Goal: Transaction & Acquisition: Purchase product/service

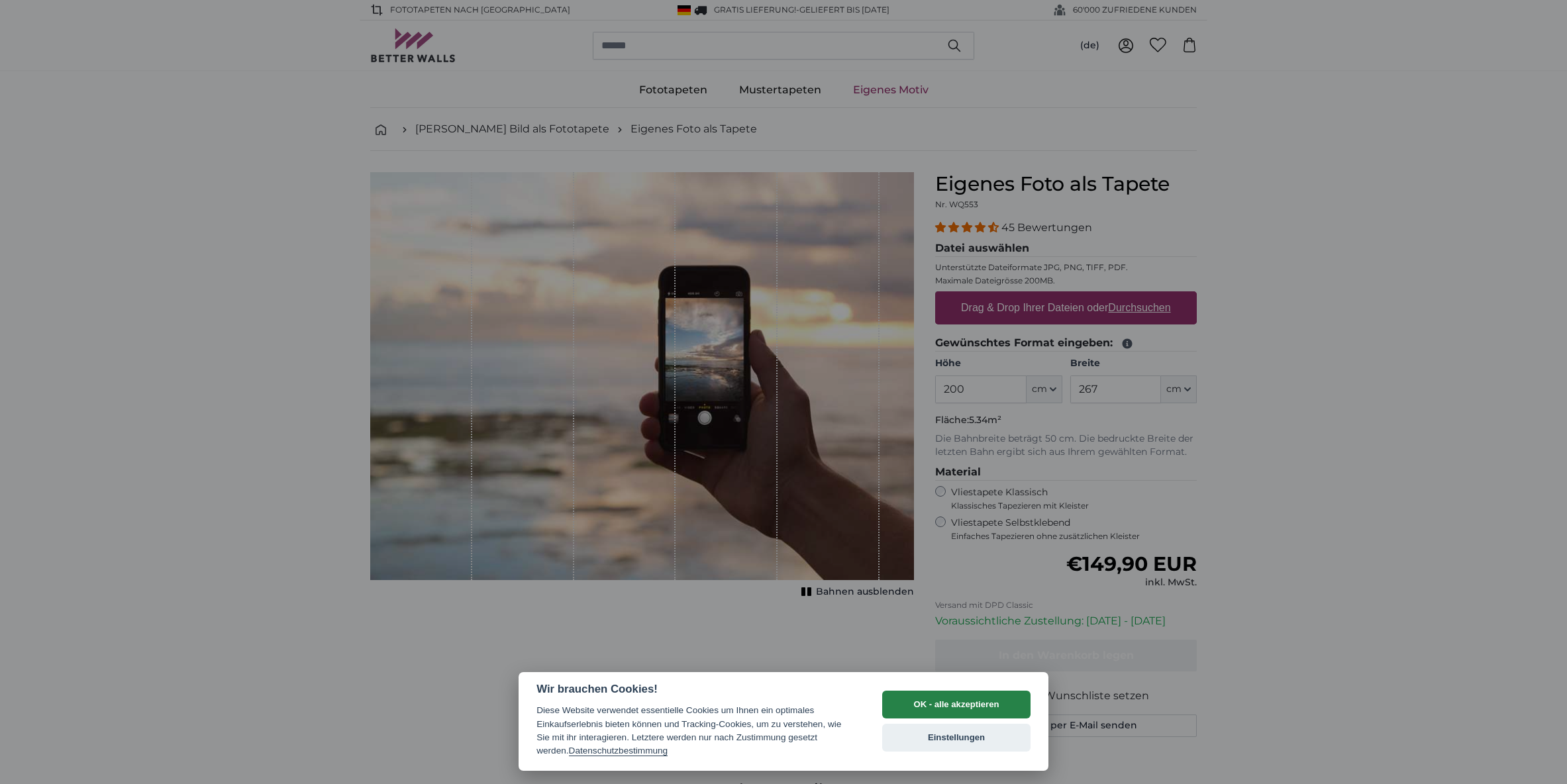
click at [951, 701] on button "OK - alle akzeptieren" at bounding box center [957, 704] width 148 height 28
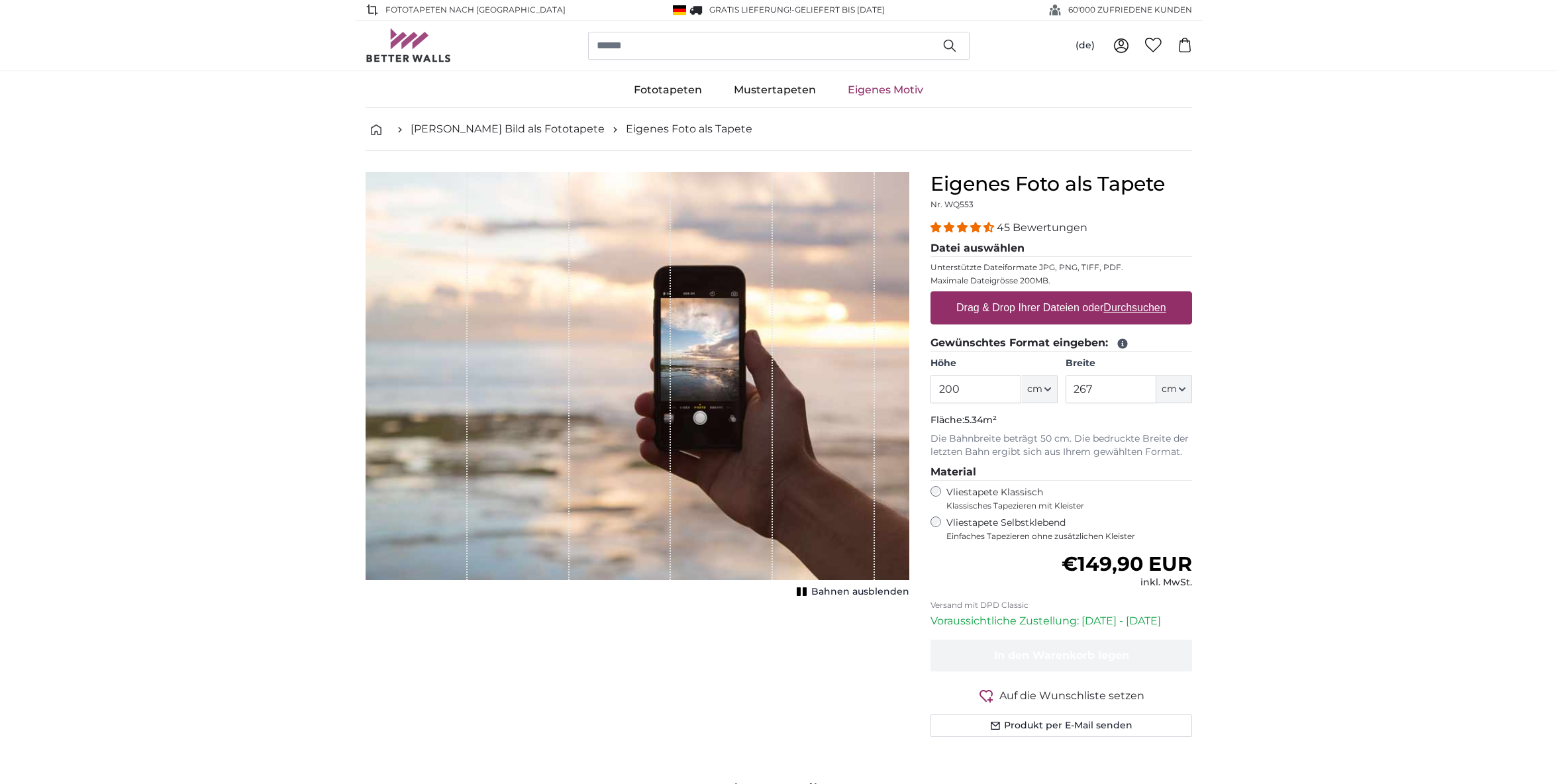
click at [864, 589] on span "Bahnen ausblenden" at bounding box center [860, 592] width 98 height 14
click at [864, 589] on span "Bahnen einblenden" at bounding box center [861, 592] width 97 height 14
click at [1016, 230] on span "45 Bewertungen" at bounding box center [1041, 227] width 91 height 13
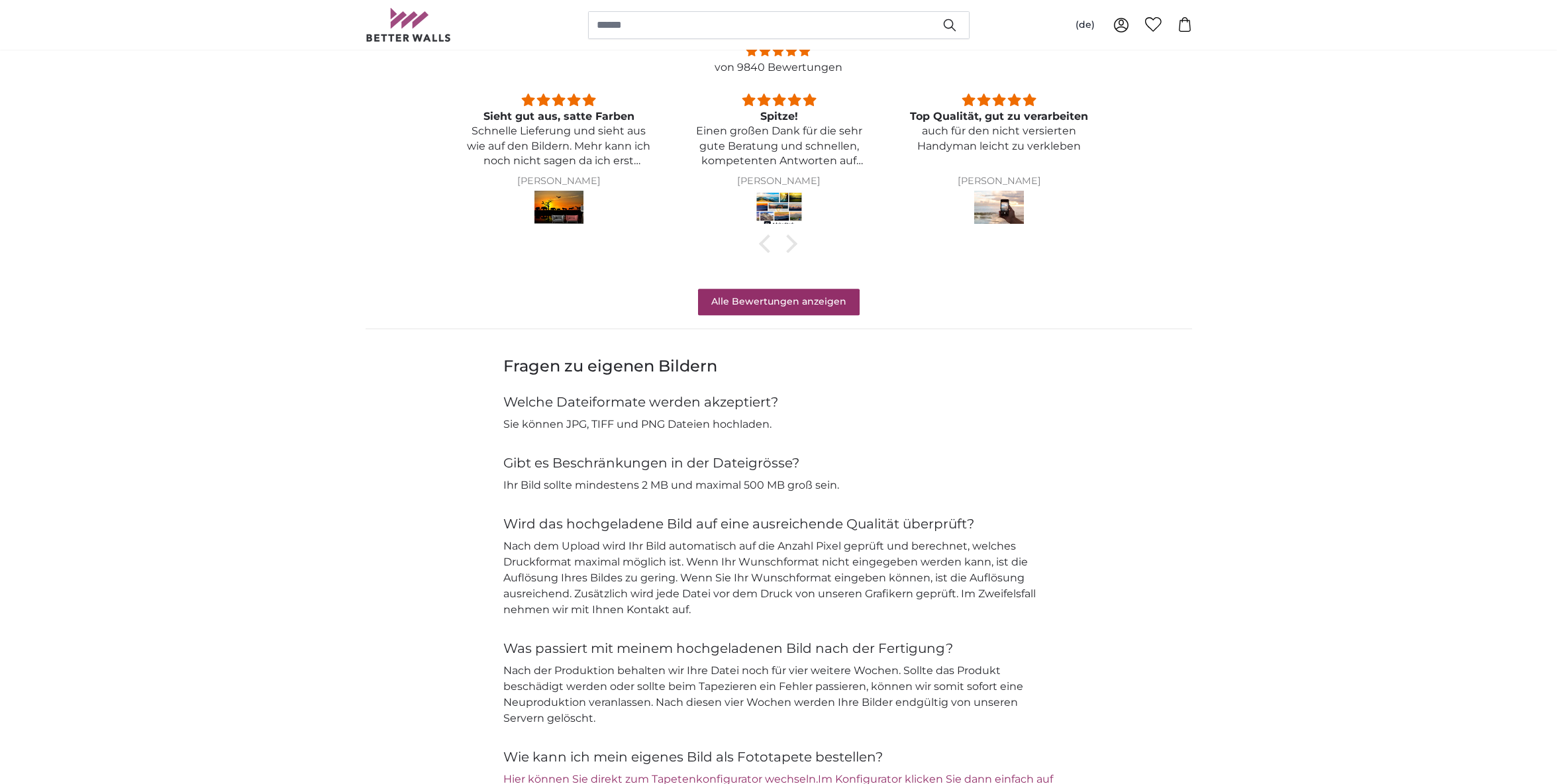
scroll to position [1052, 0]
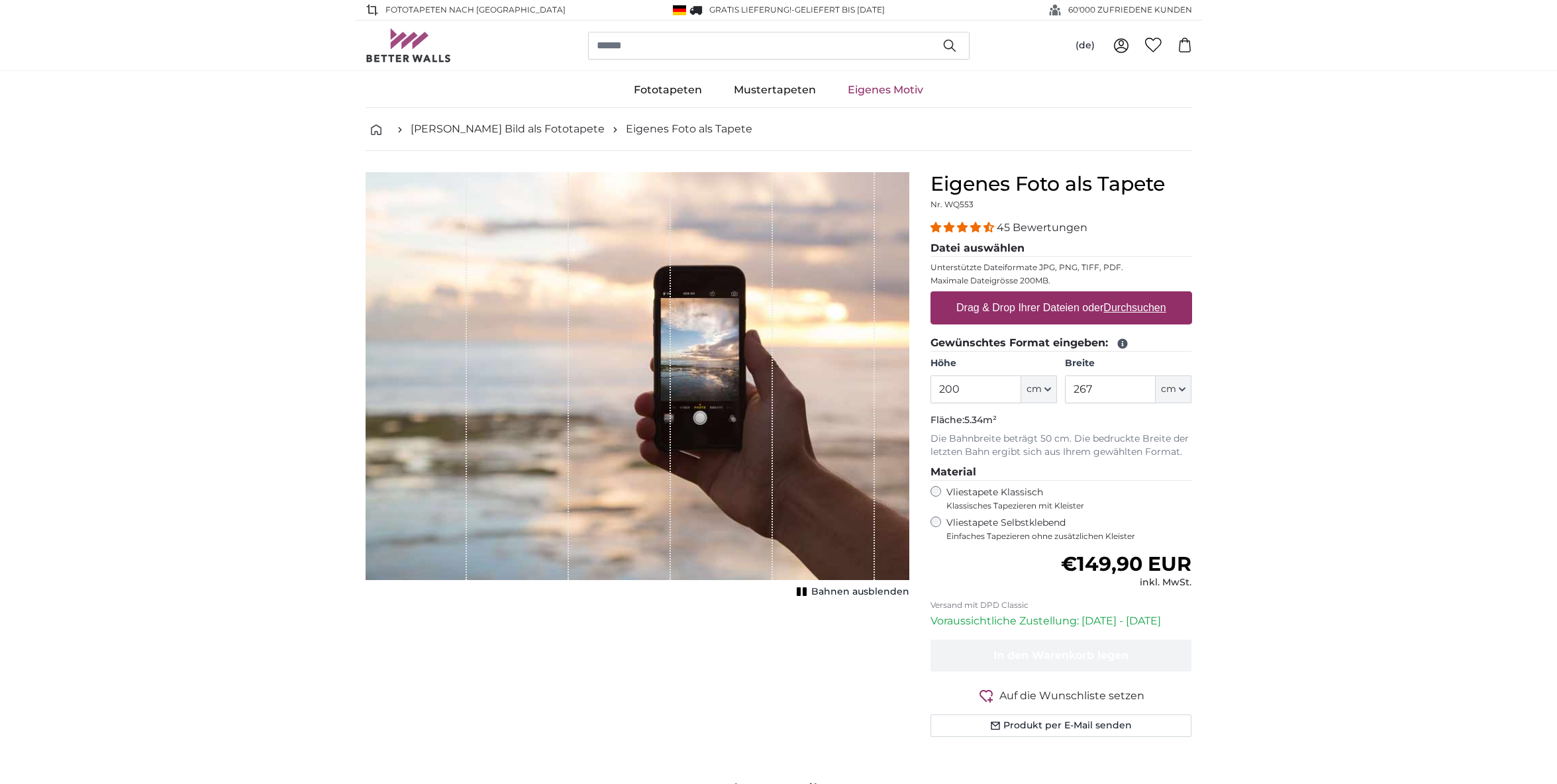
click at [998, 306] on label "Drag & Drop Ihrer Dateien oder Durchsuchen" at bounding box center [1061, 307] width 221 height 26
click at [998, 296] on input "Drag & Drop Ihrer Dateien oder Durchsuchen" at bounding box center [1061, 293] width 262 height 4
type input "**********"
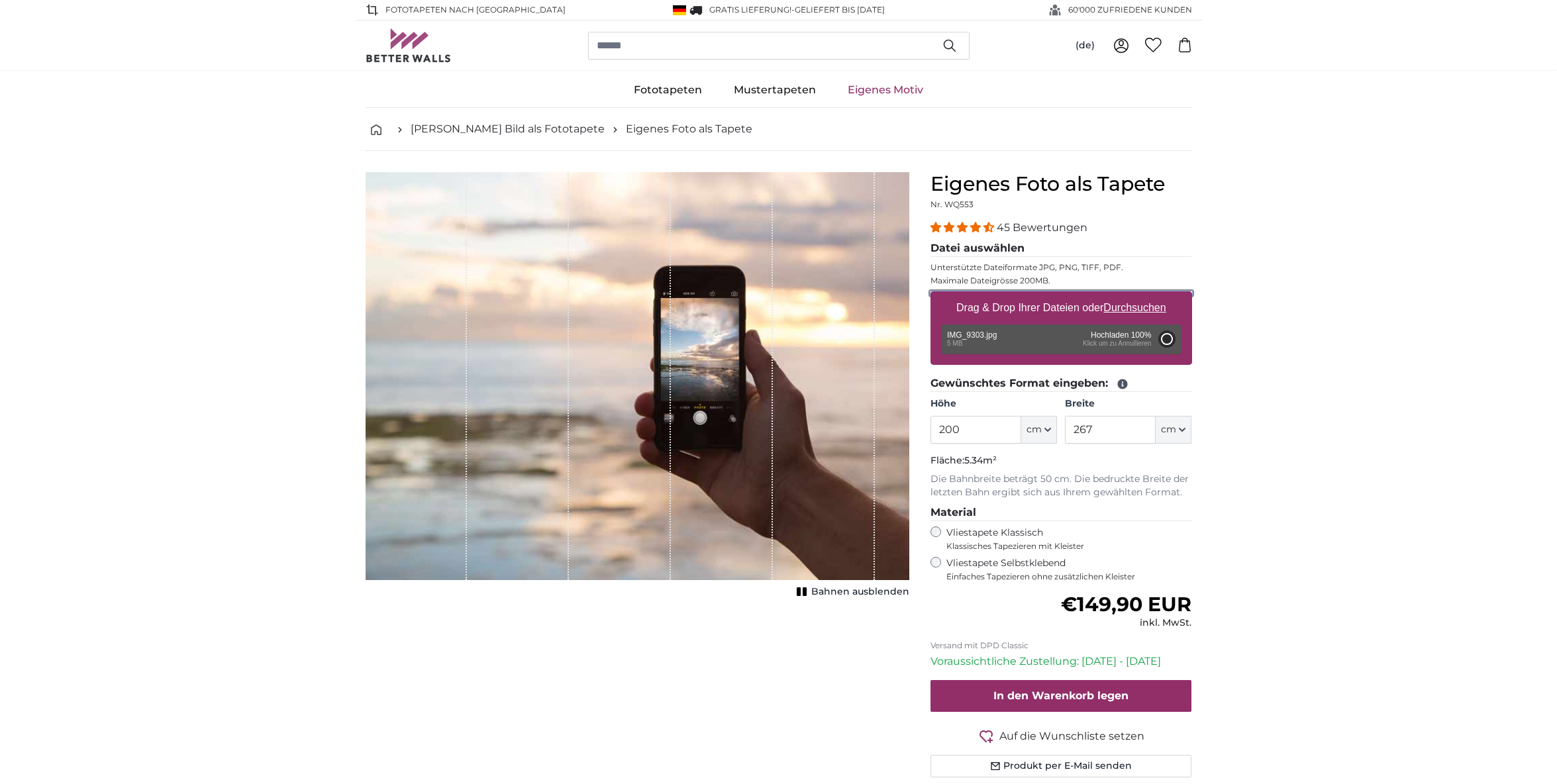
type input "150"
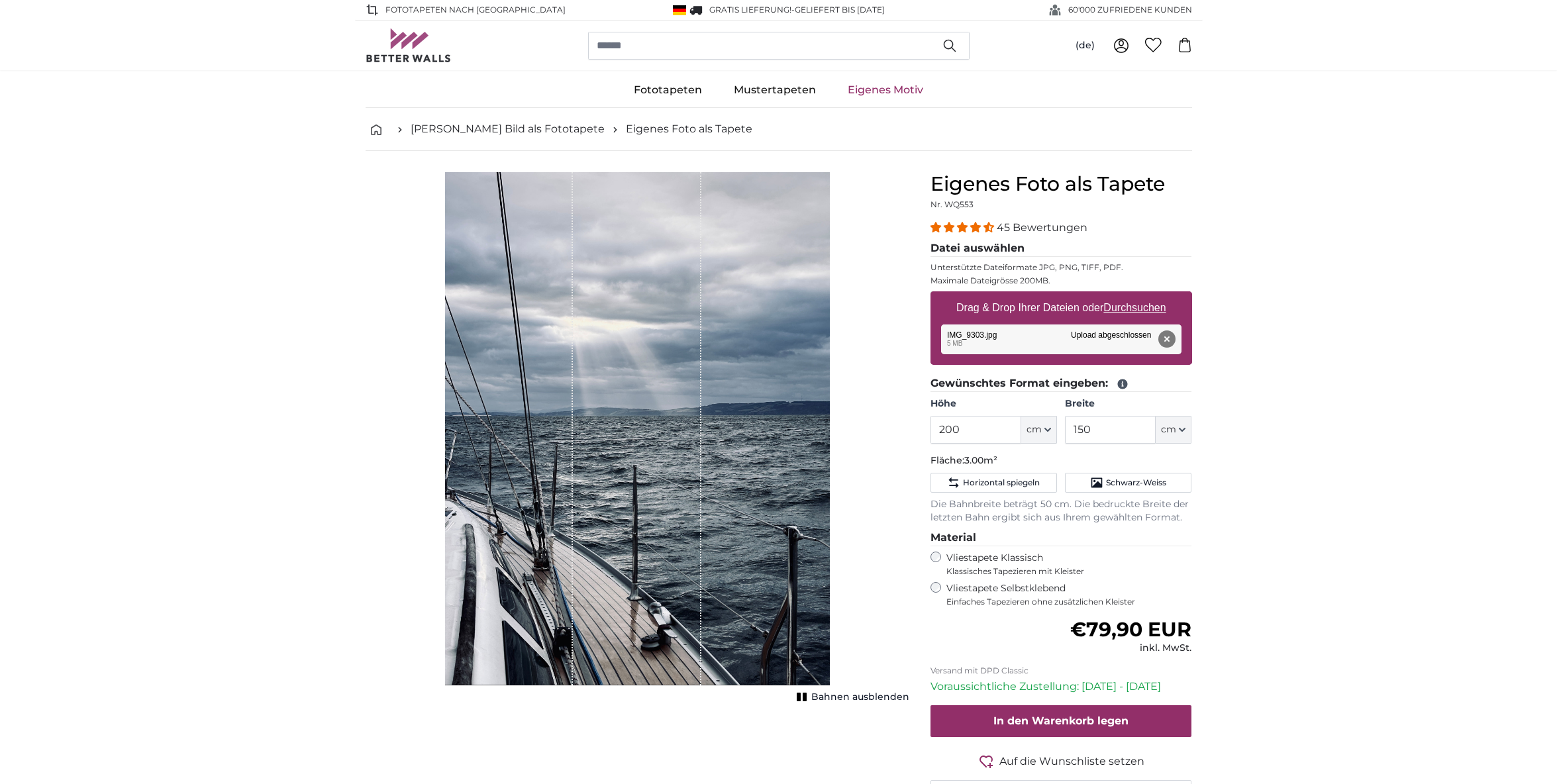
click at [607, 281] on div "1 of 1" at bounding box center [637, 429] width 128 height 514
drag, startPoint x: 967, startPoint y: 423, endPoint x: 962, endPoint y: 410, distance: 13.9
click at [962, 415] on input "200" at bounding box center [975, 429] width 91 height 28
type input "300"
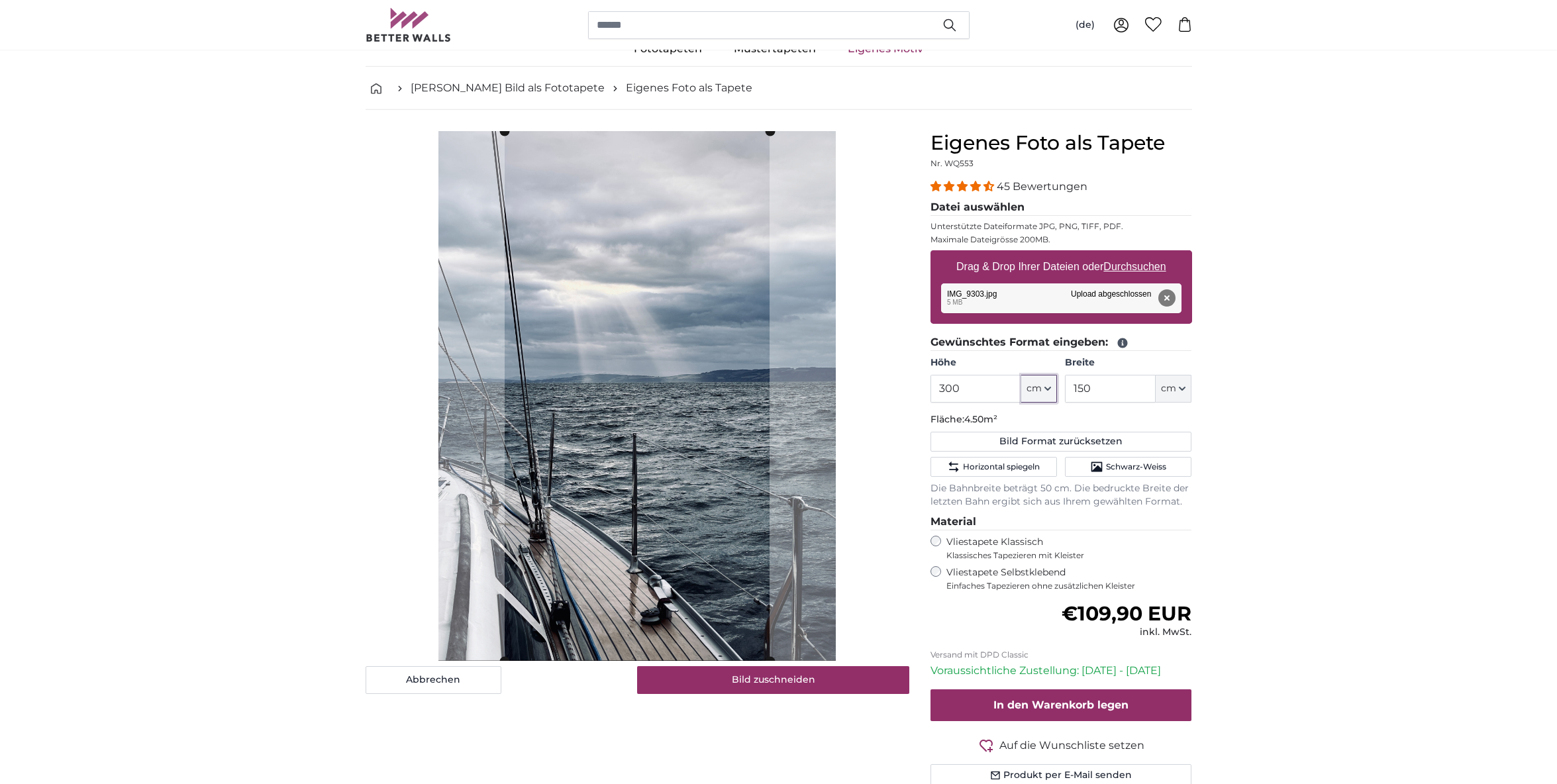
scroll to position [43, 0]
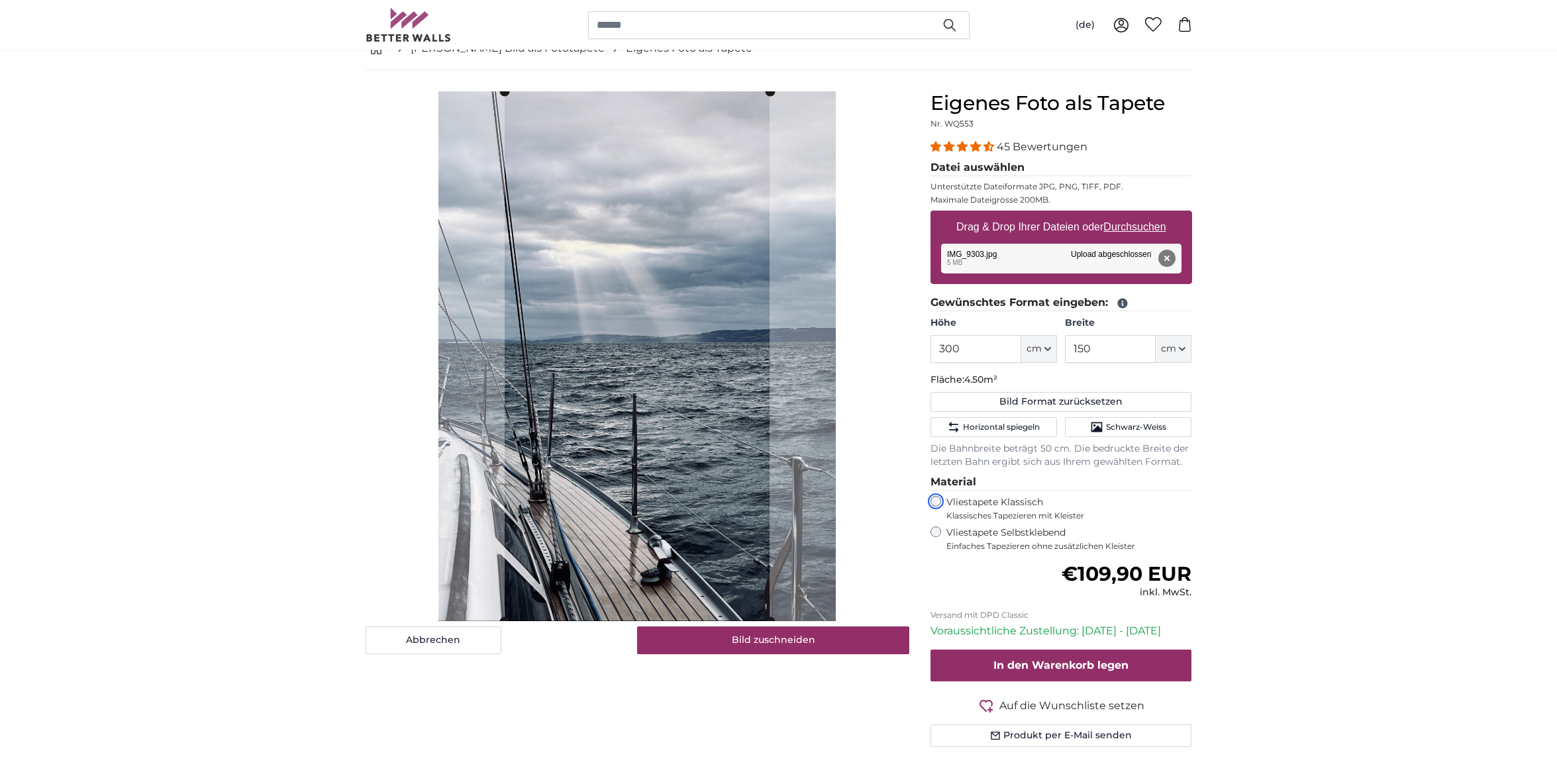
scroll to position [85, 0]
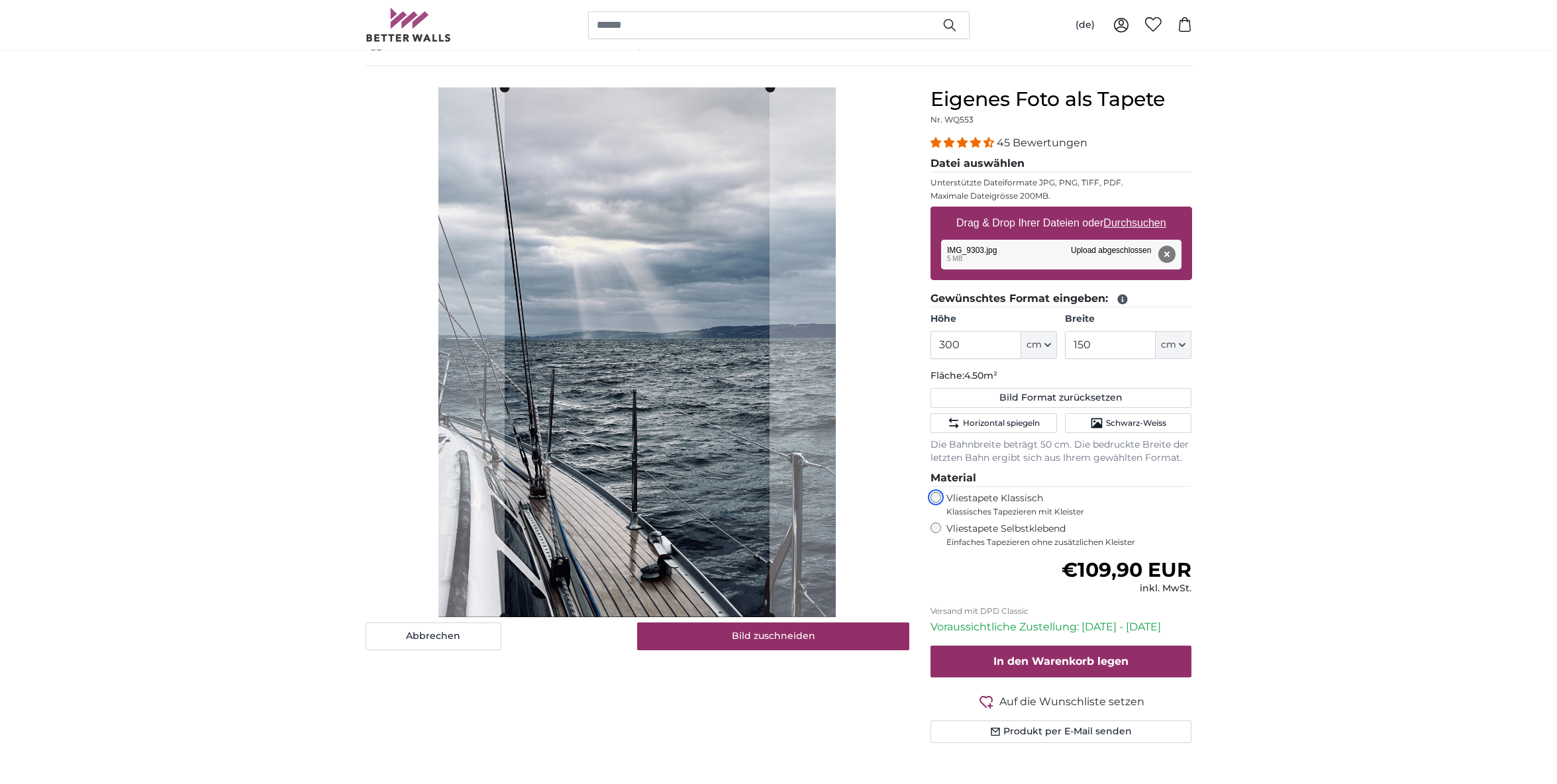
click at [533, 481] on cropper-handle at bounding box center [637, 352] width 265 height 530
click at [594, 461] on cropper-handle at bounding box center [634, 352] width 265 height 530
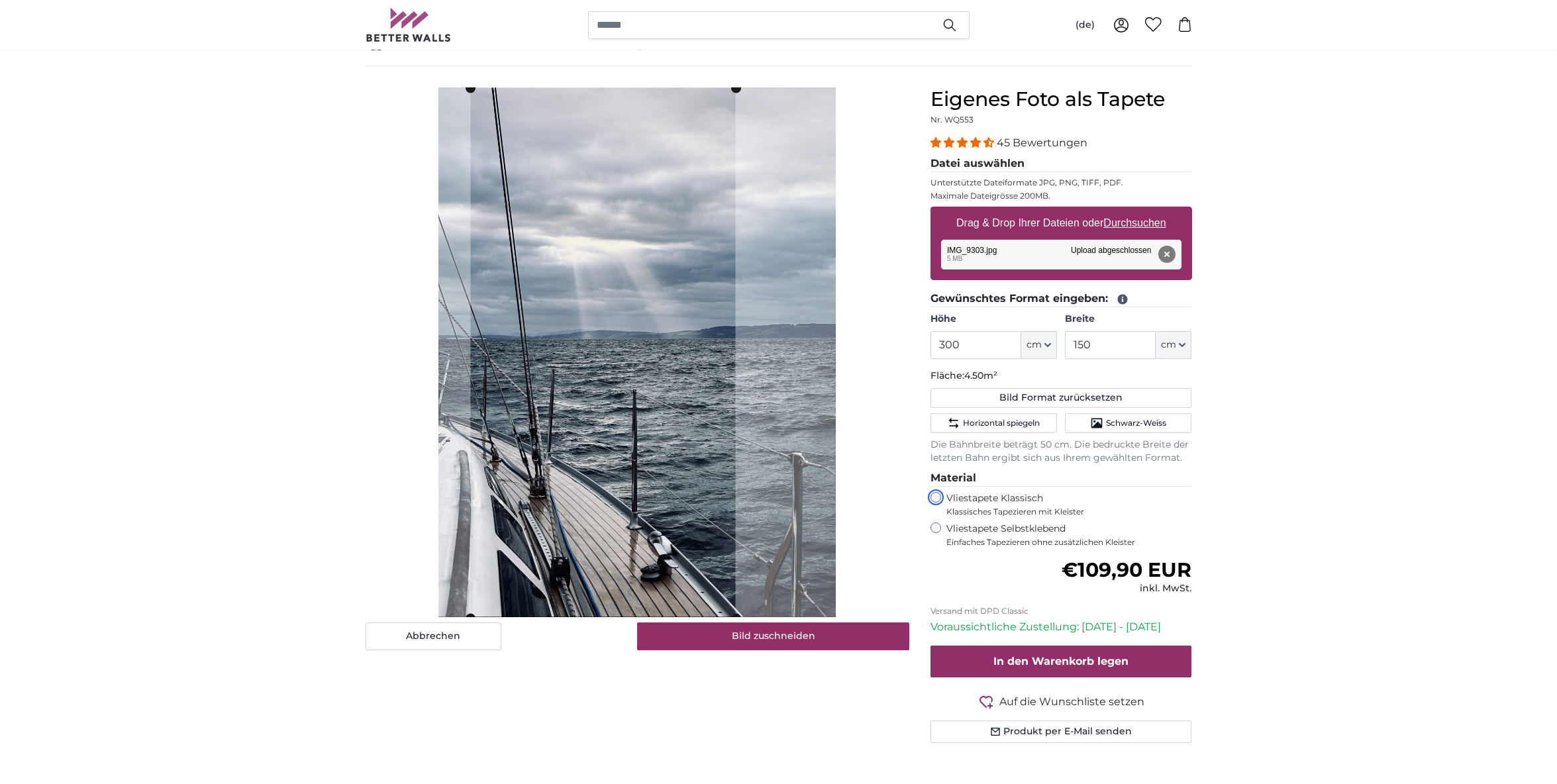
click at [601, 492] on cropper-handle at bounding box center [603, 353] width 265 height 530
click at [784, 73] on product-detail "Abbrechen Bild zuschneiden Bahnen ausblenden Eigenes Foto als Tapete Nr. WQ553 …" at bounding box center [778, 420] width 848 height 708
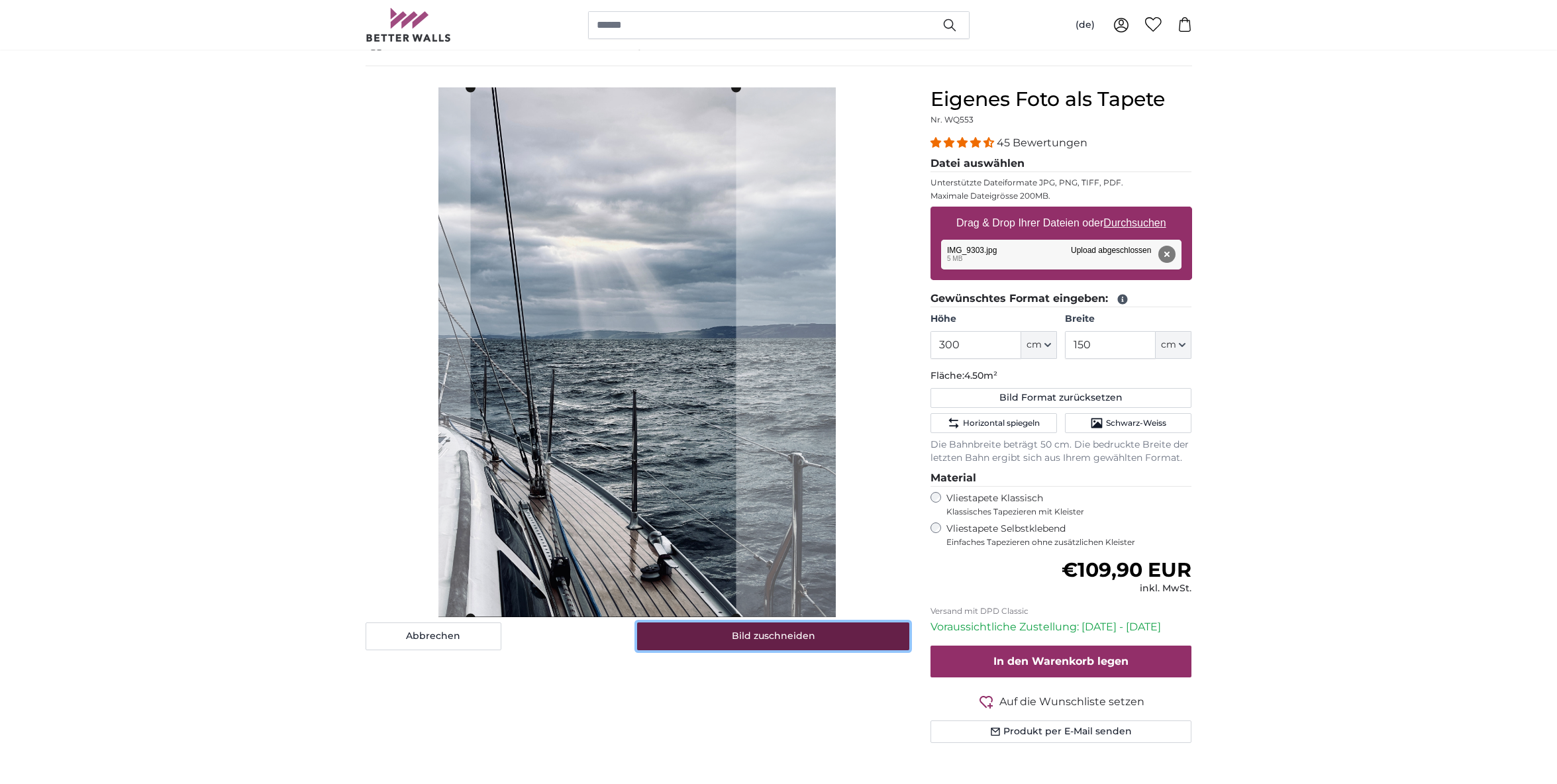
click at [736, 633] on button "Bild zuschneiden" at bounding box center [774, 636] width 272 height 28
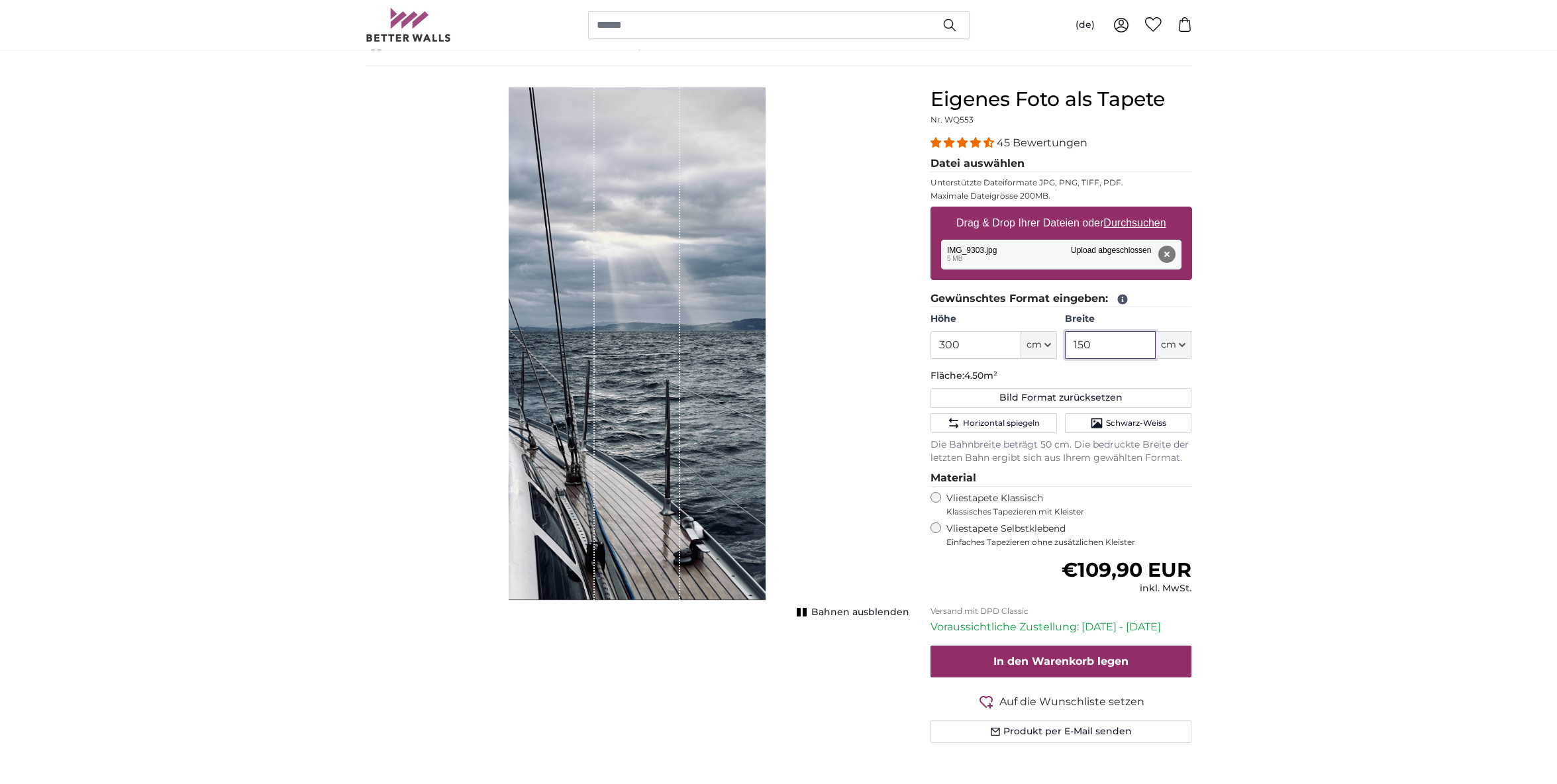
click at [1116, 345] on input "150" at bounding box center [1110, 344] width 91 height 28
drag, startPoint x: 1001, startPoint y: 347, endPoint x: 981, endPoint y: 321, distance: 32.8
click at [981, 331] on input "300" at bounding box center [975, 344] width 91 height 28
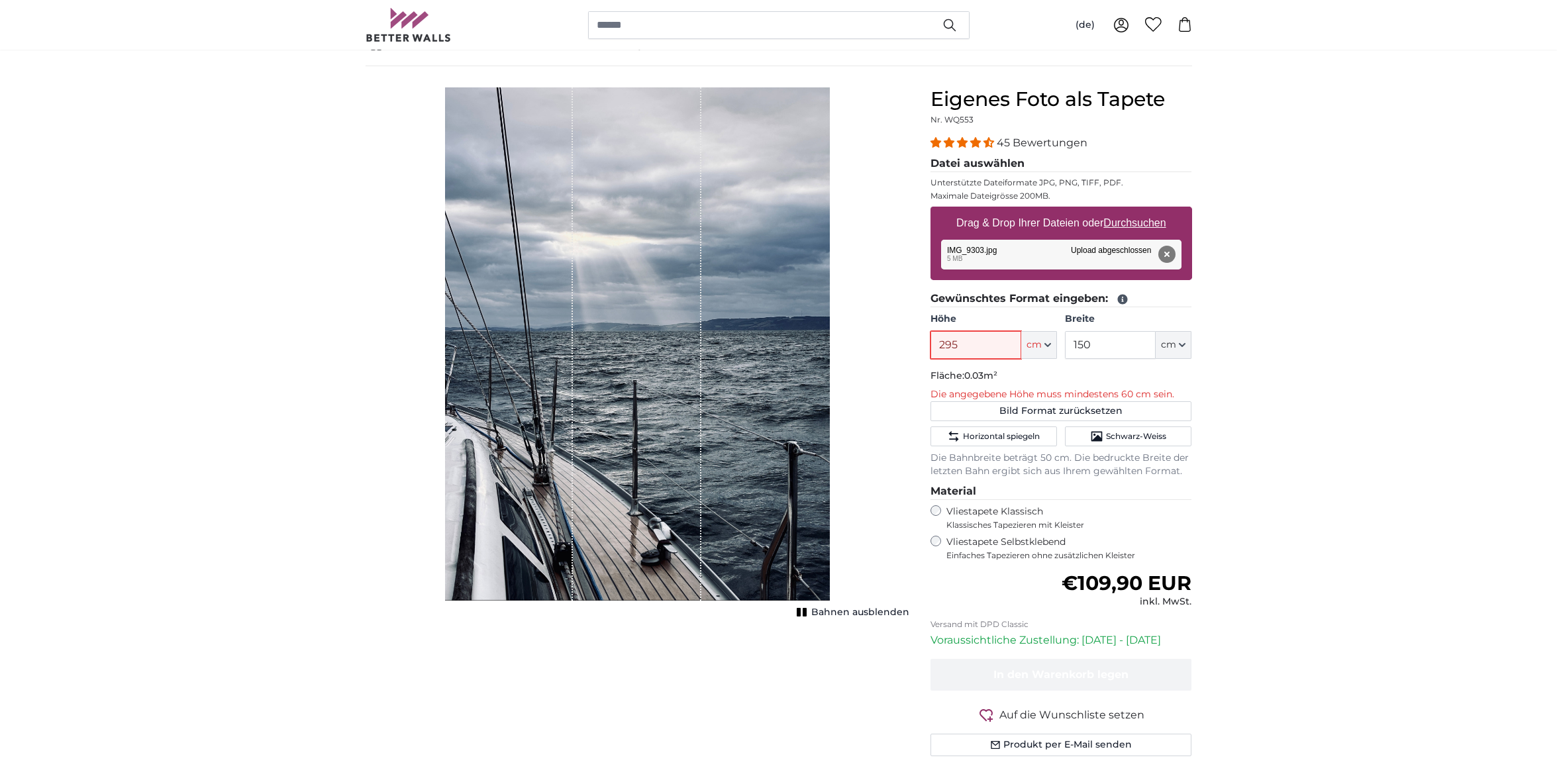
type input "295"
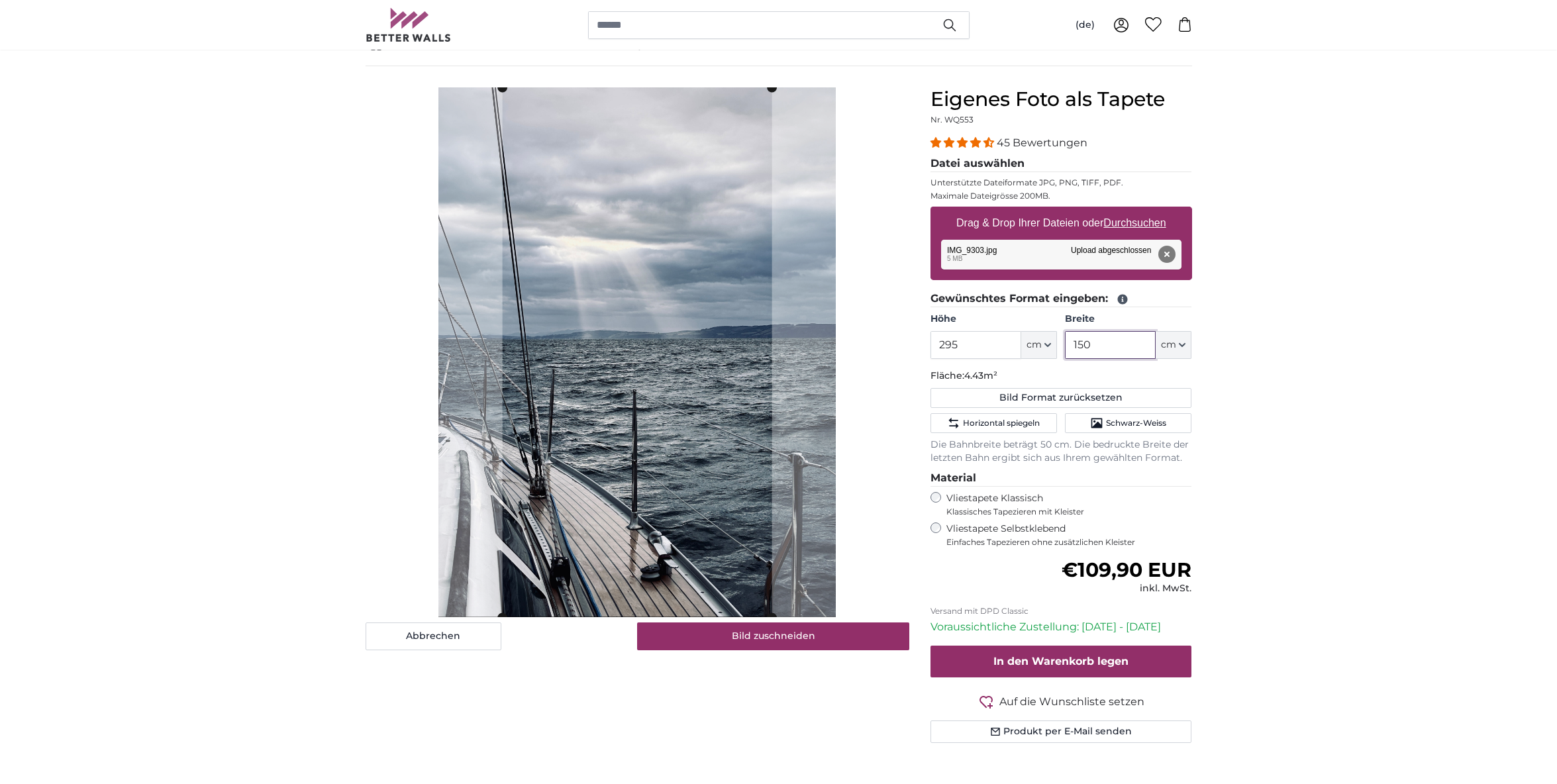
drag, startPoint x: 1099, startPoint y: 346, endPoint x: 1065, endPoint y: 303, distance: 54.8
click at [1066, 331] on input "150" at bounding box center [1110, 344] width 91 height 28
type input "130"
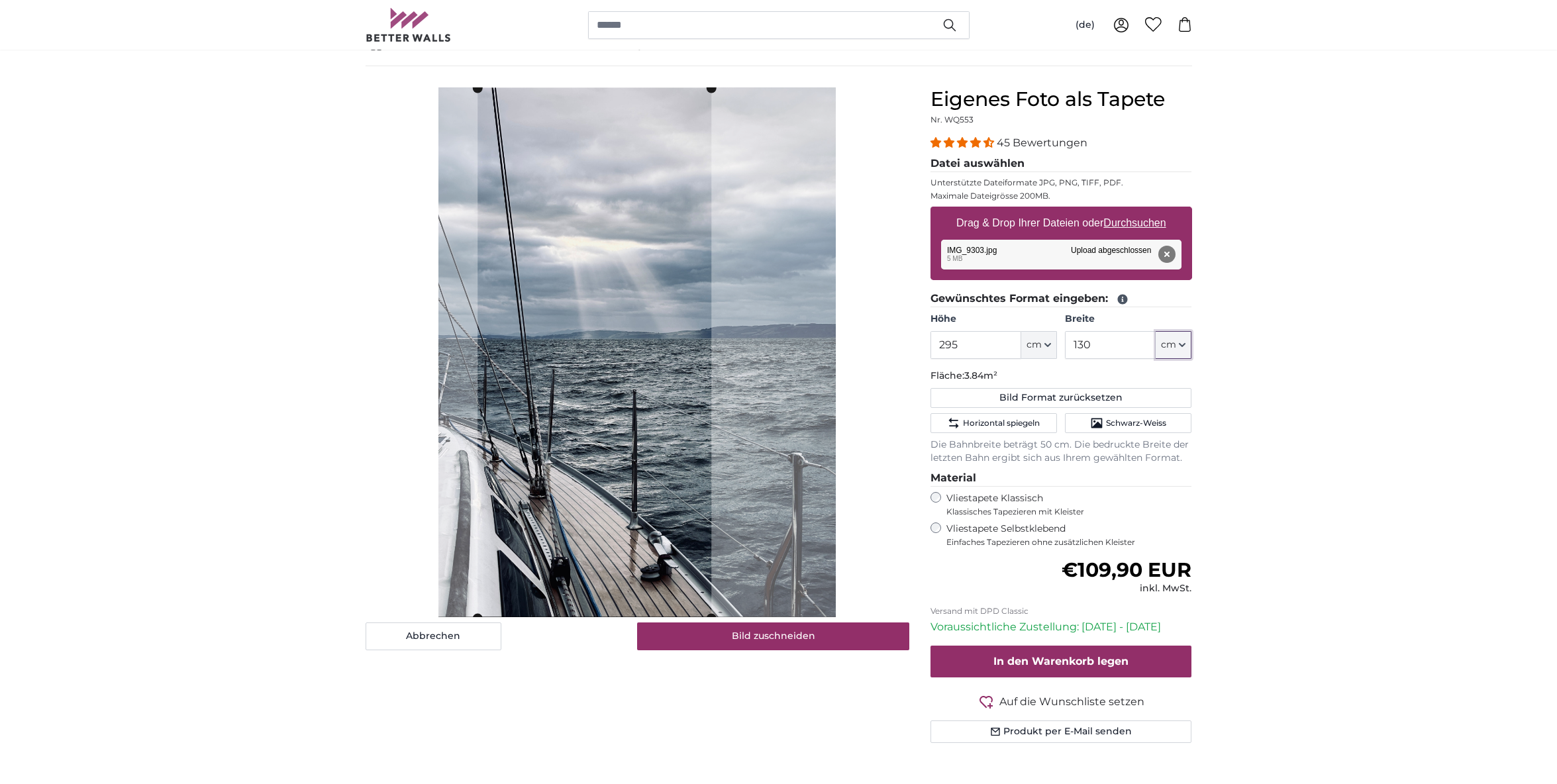
click at [663, 396] on cropper-handle at bounding box center [595, 353] width 234 height 530
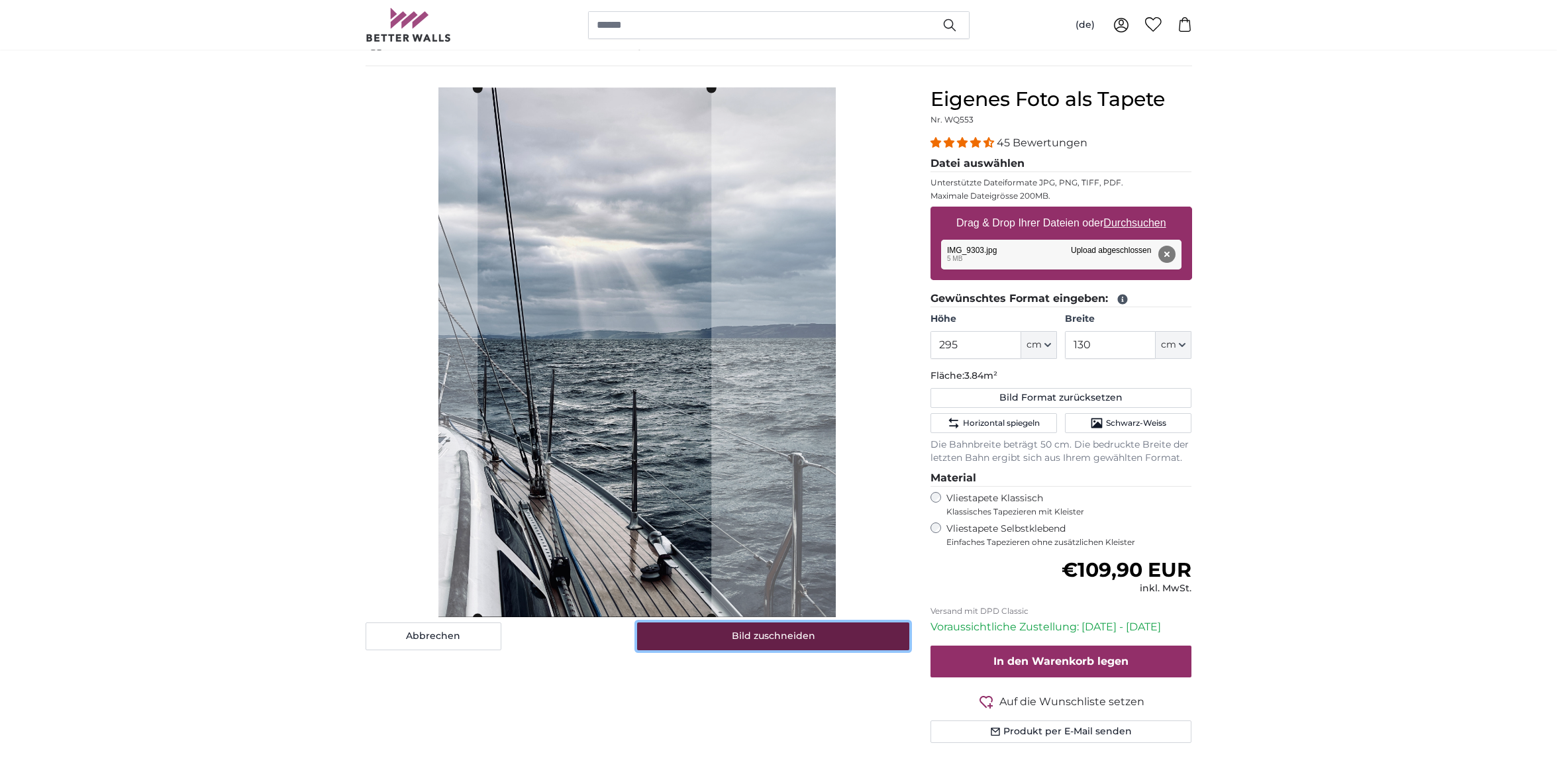
click at [804, 634] on button "Bild zuschneiden" at bounding box center [774, 636] width 272 height 28
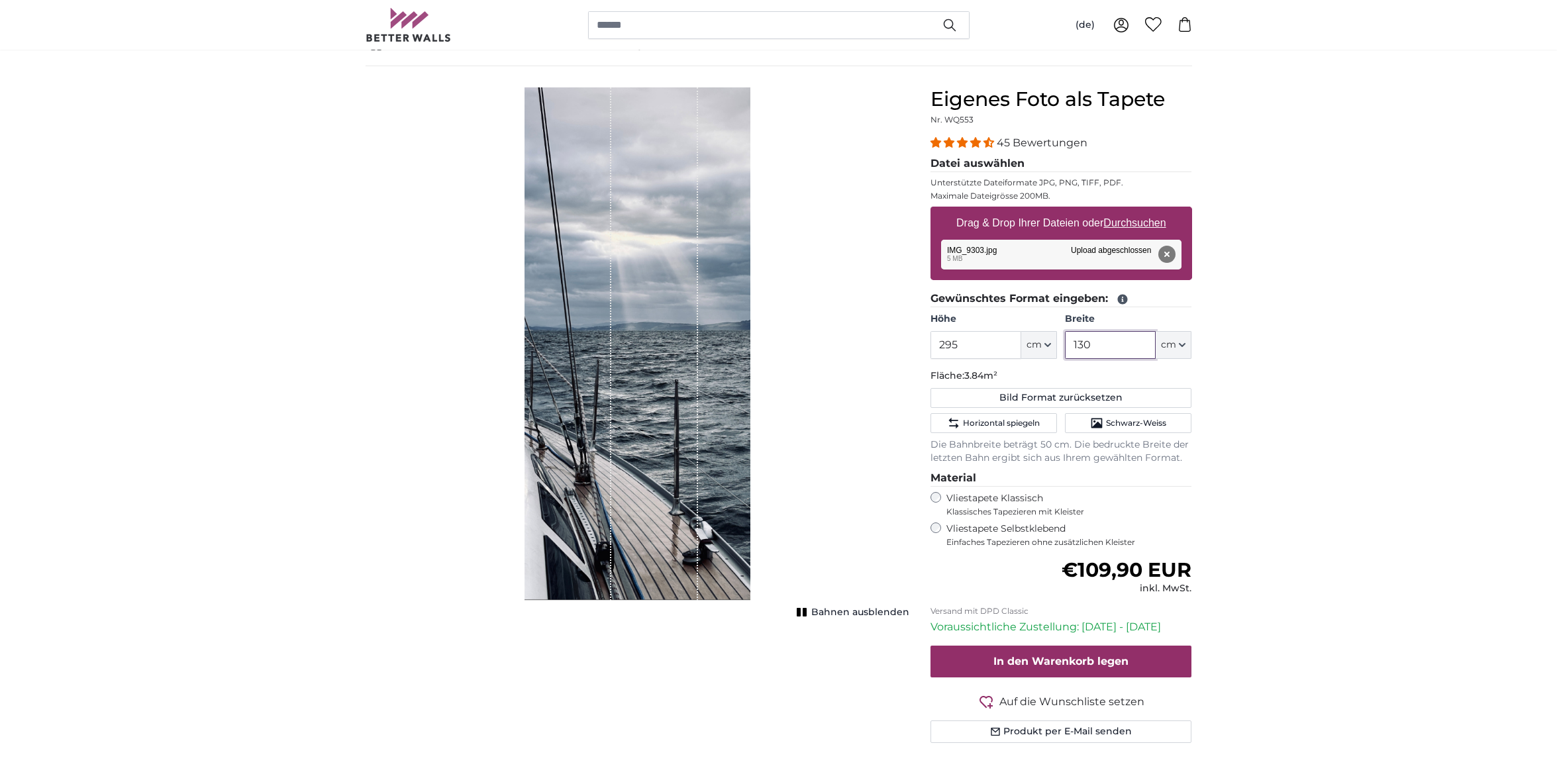
drag, startPoint x: 1111, startPoint y: 343, endPoint x: 1105, endPoint y: 325, distance: 19.0
click at [1108, 331] on input "130" at bounding box center [1110, 344] width 91 height 28
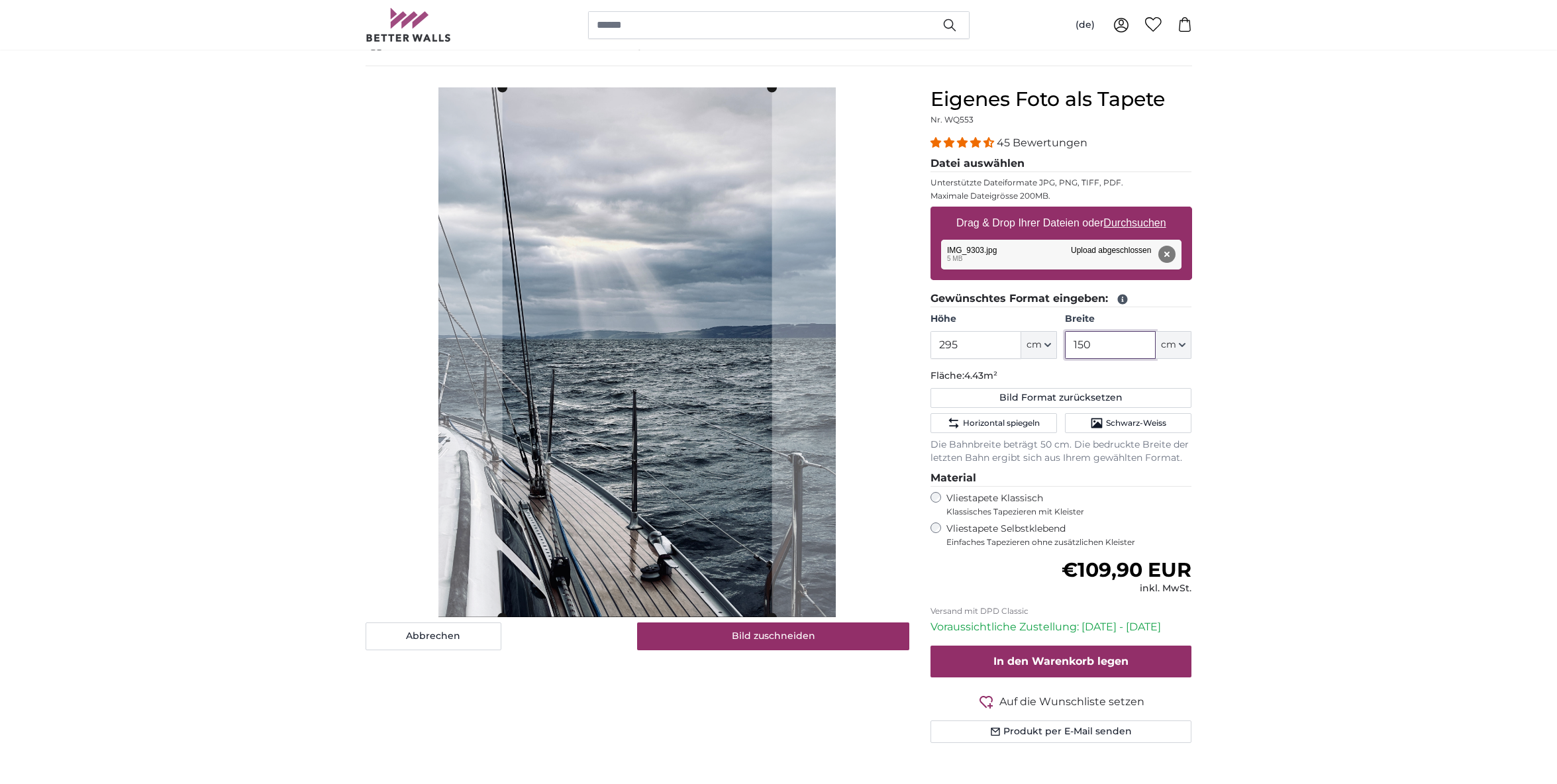
type input "150"
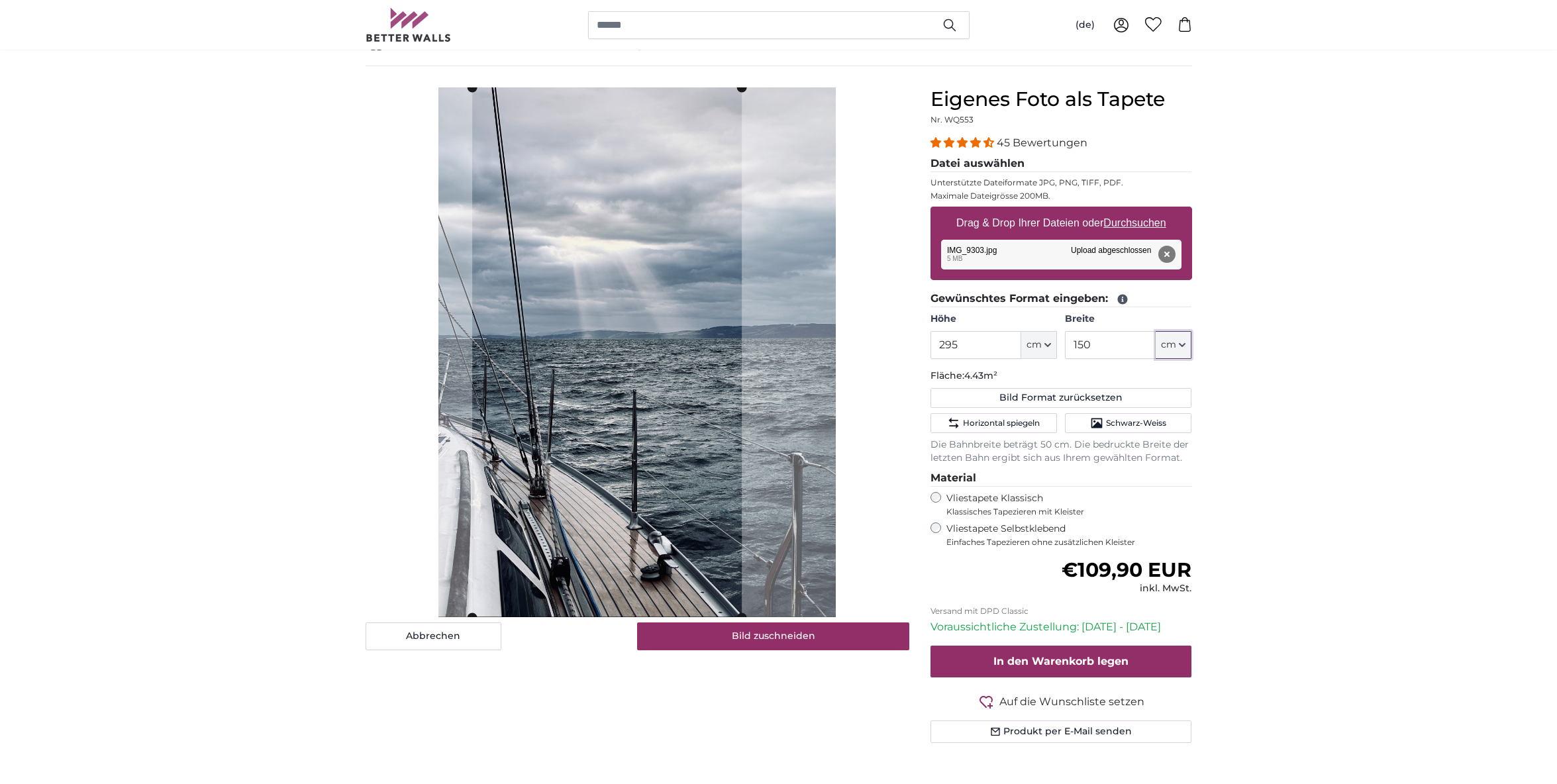
click at [635, 413] on cropper-handle at bounding box center [606, 352] width 270 height 530
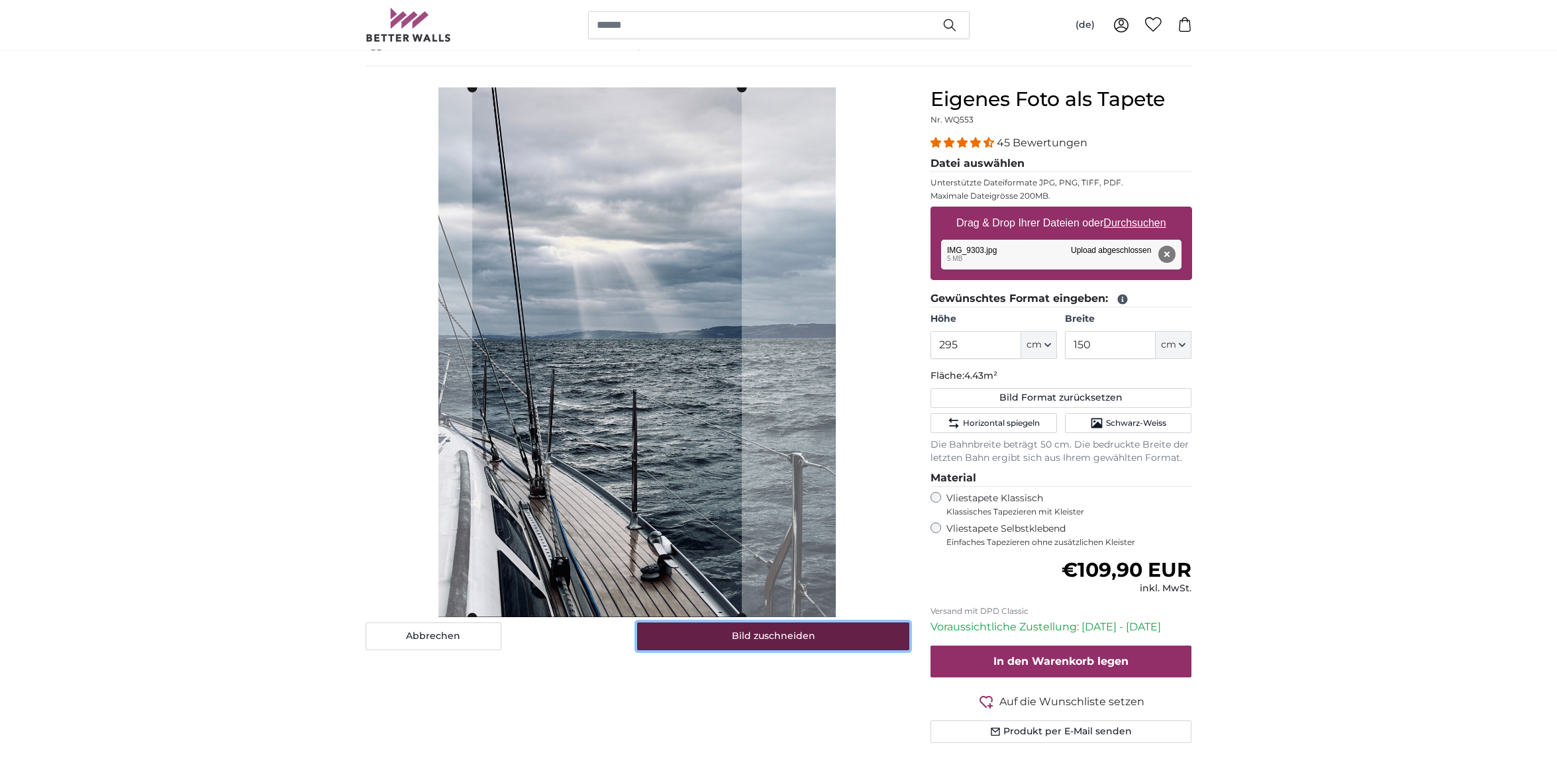
click at [833, 636] on button "Bild zuschneiden" at bounding box center [774, 636] width 272 height 28
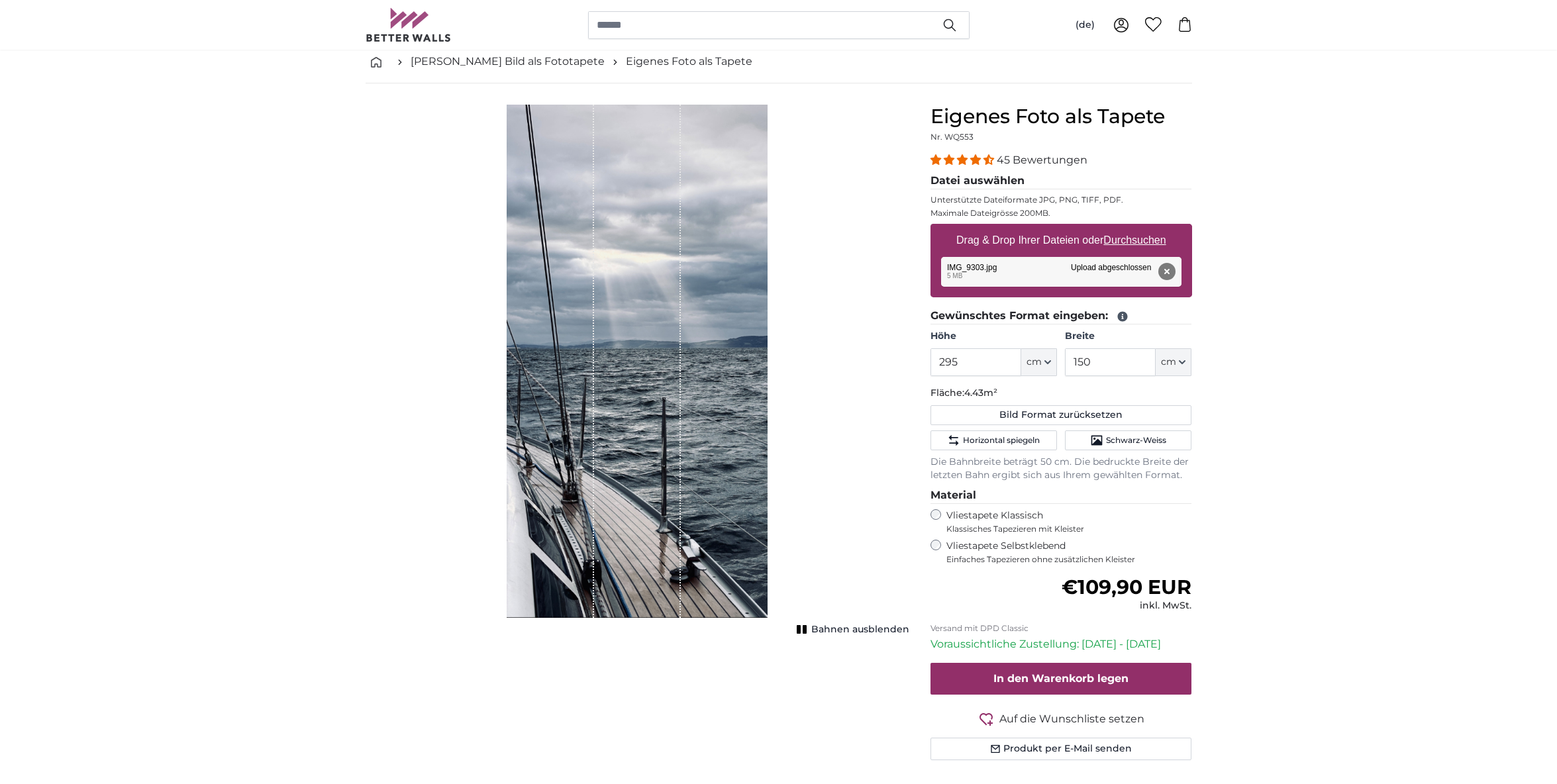
scroll to position [63, 0]
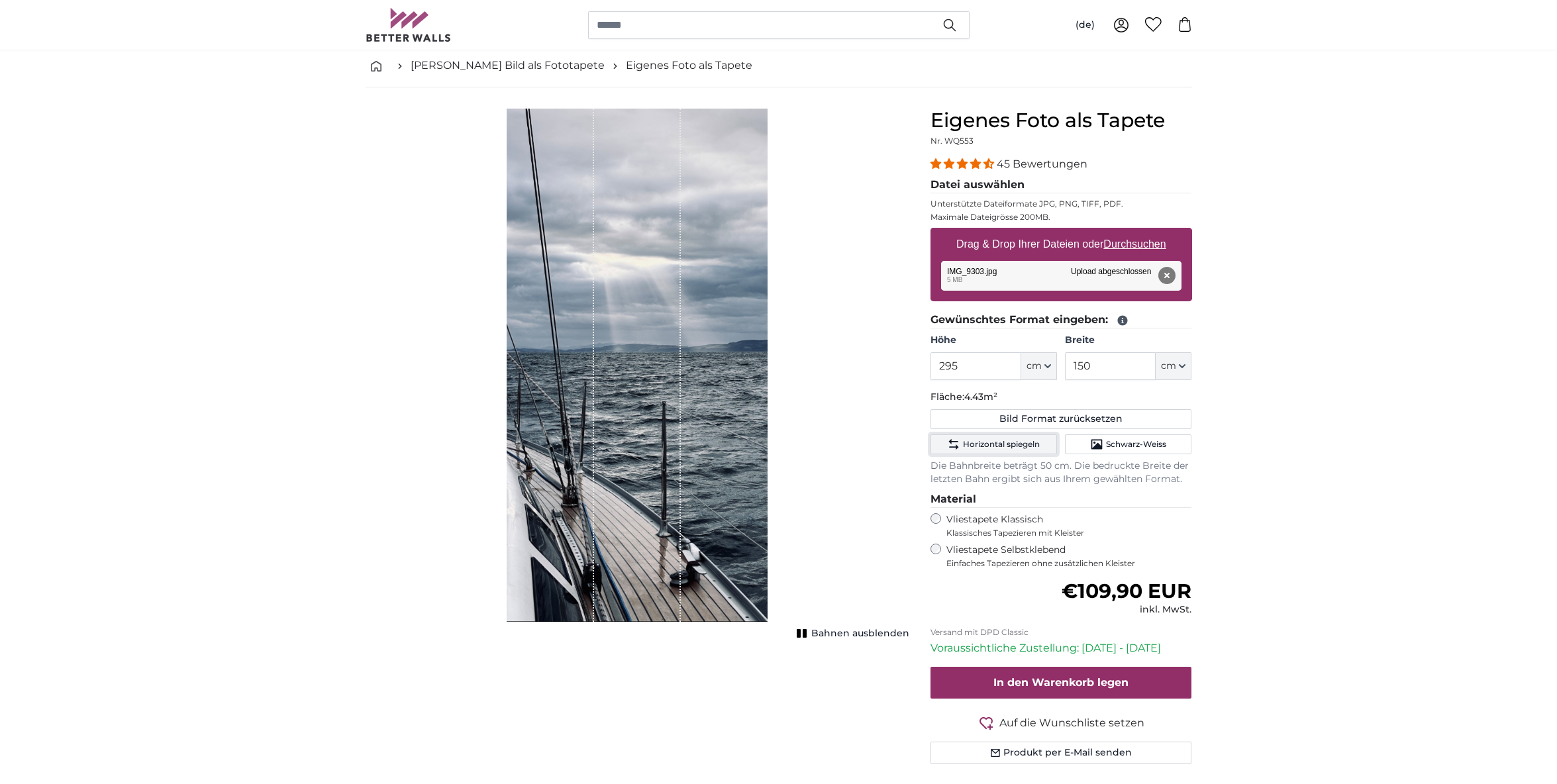
click at [1033, 443] on span "Horizontal spiegeln" at bounding box center [1001, 444] width 77 height 11
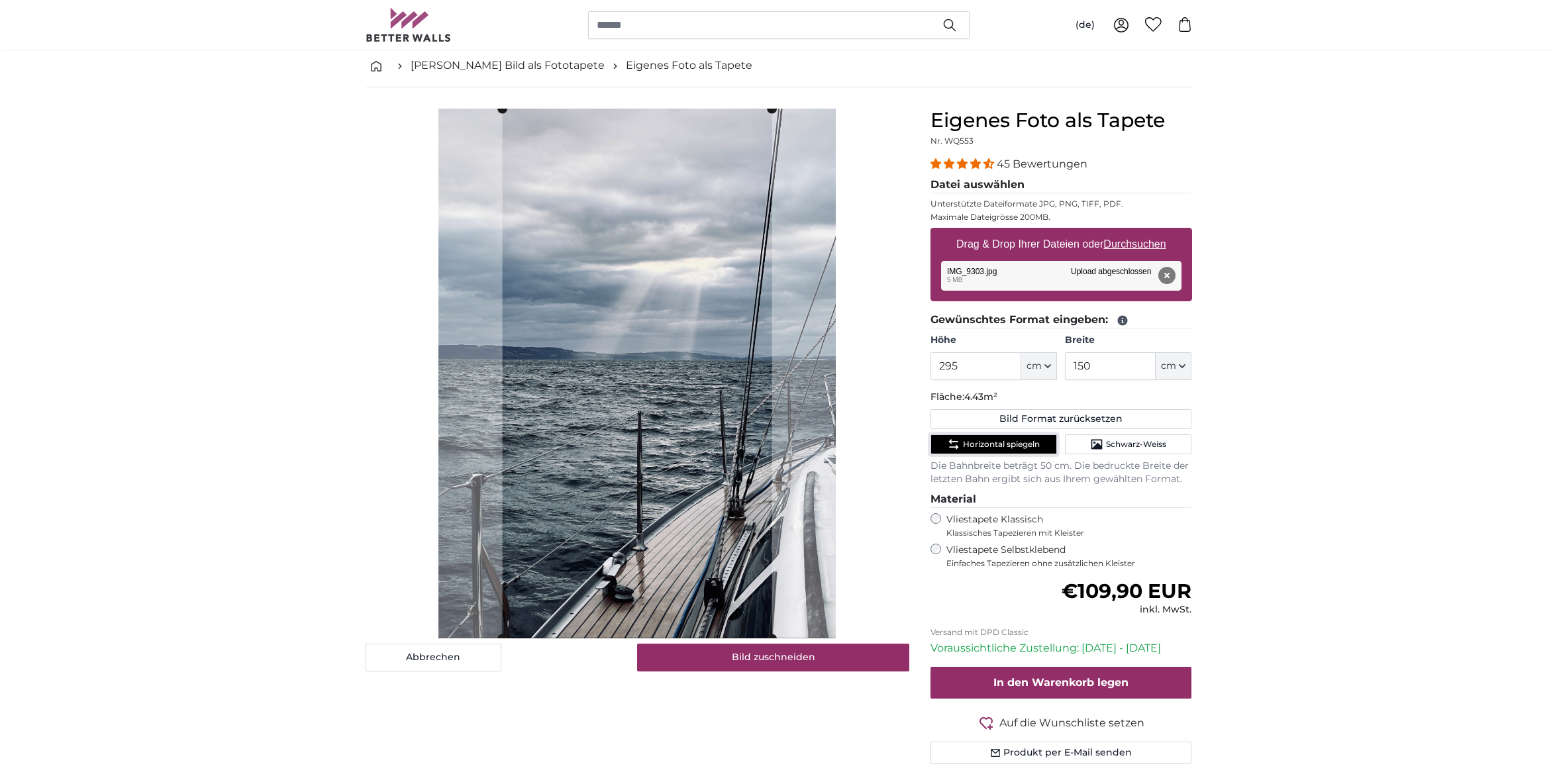
click at [1033, 443] on span "Horizontal spiegeln" at bounding box center [1001, 444] width 77 height 11
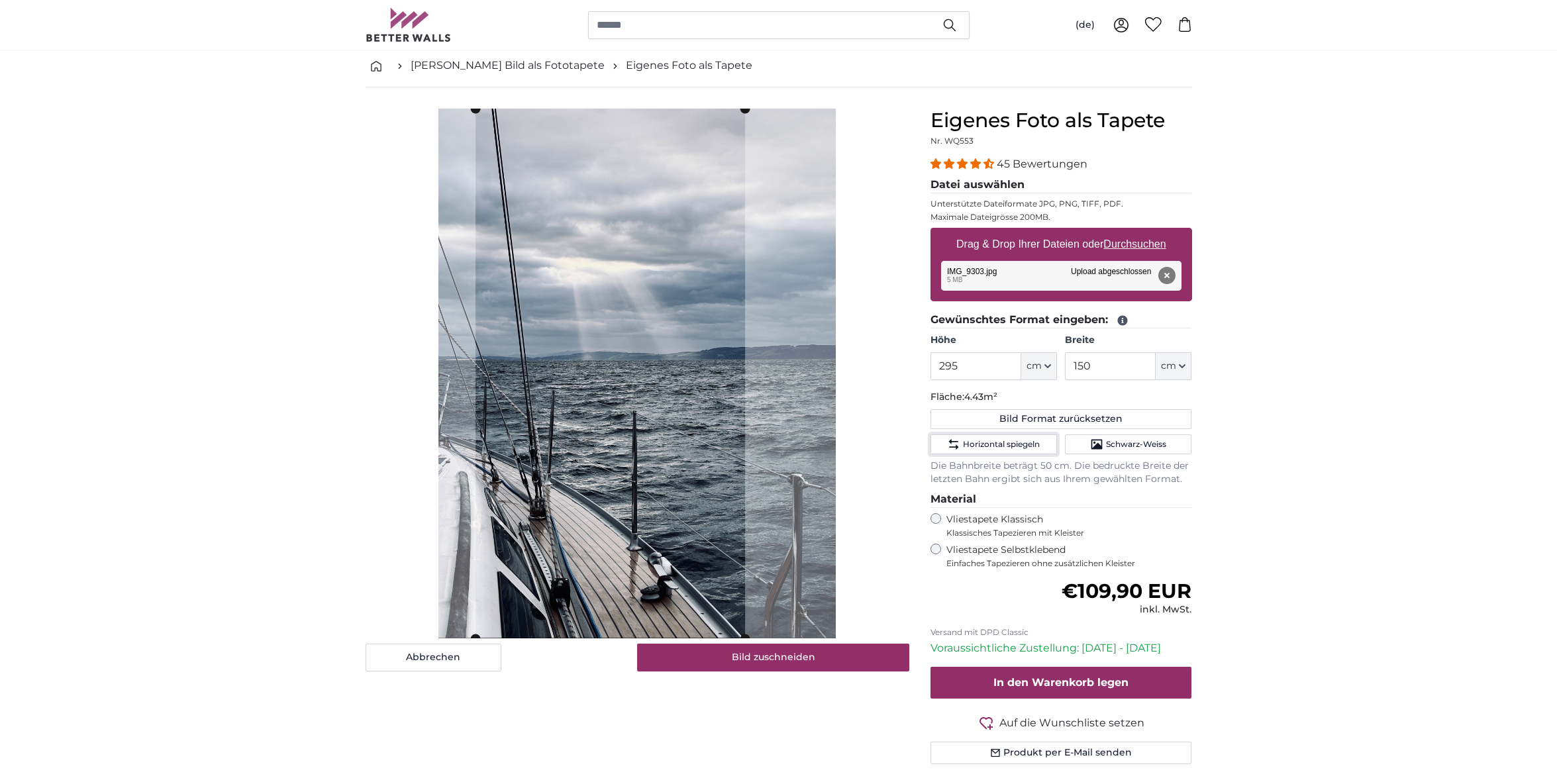
click at [660, 364] on cropper-handle at bounding box center [610, 374] width 270 height 530
click at [812, 656] on button "Bild zuschneiden" at bounding box center [774, 658] width 272 height 28
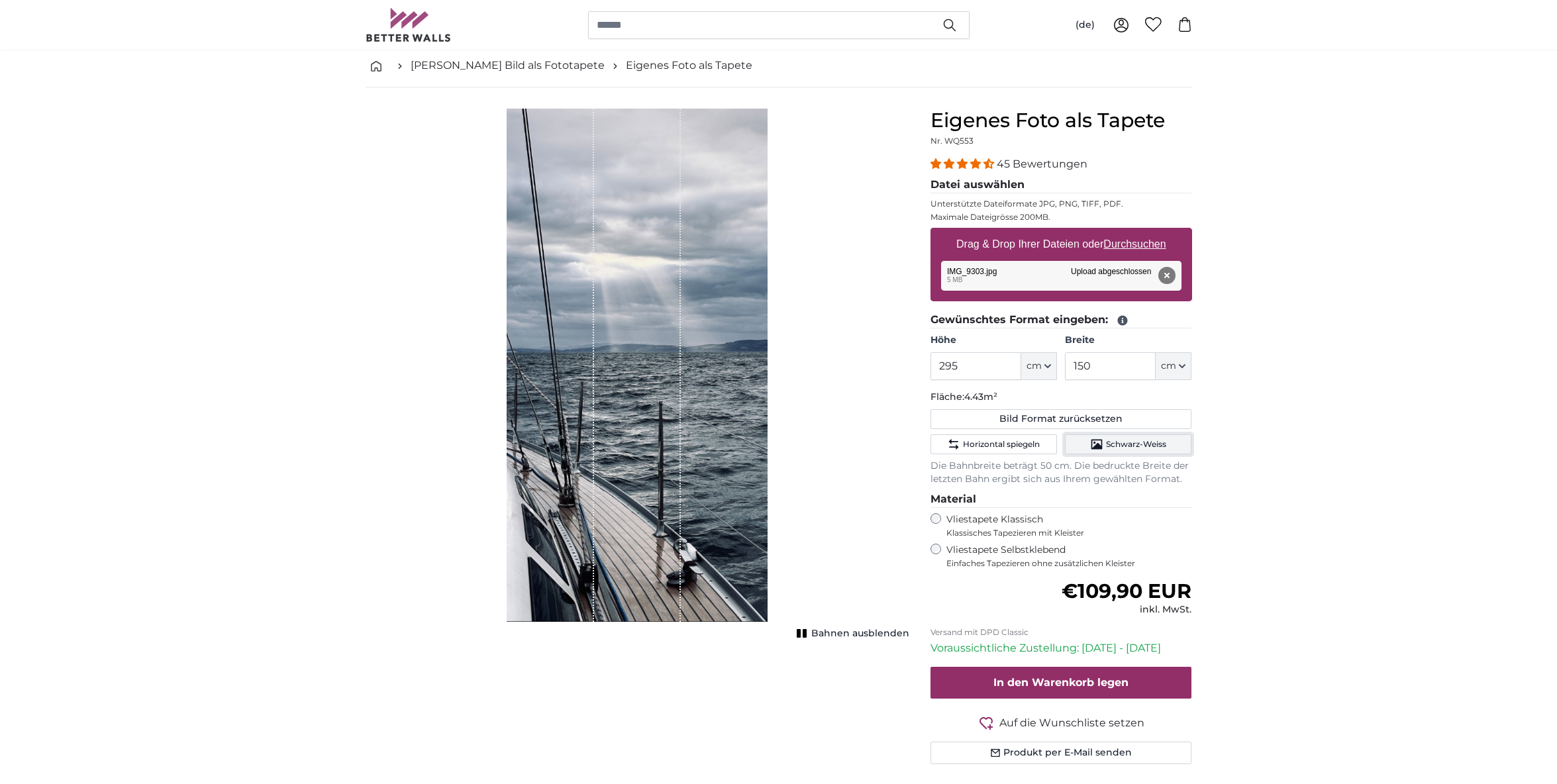
click at [1113, 441] on span "Schwarz-Weiss" at bounding box center [1137, 444] width 60 height 11
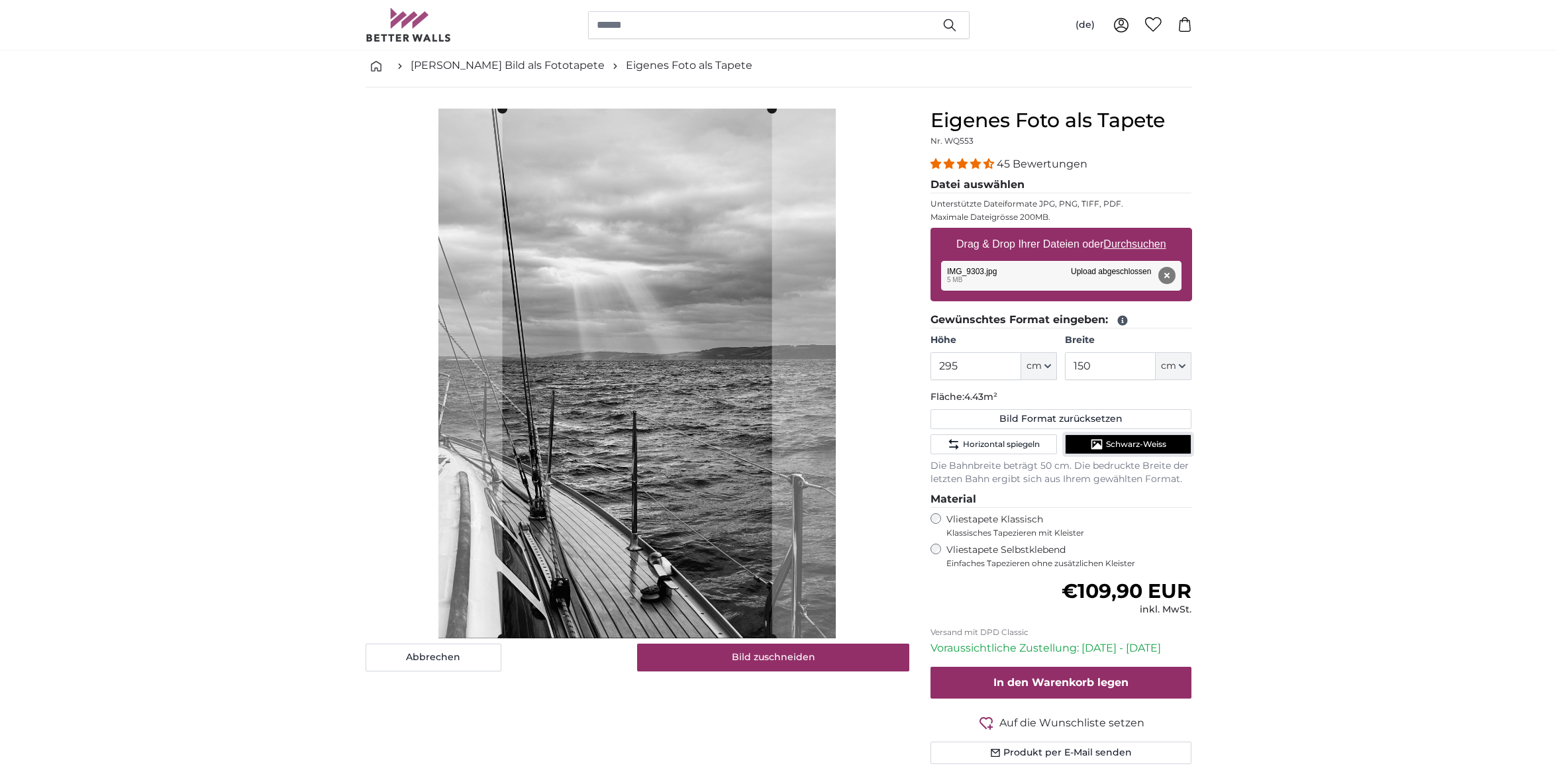
click at [1115, 444] on span "Schwarz-Weiss" at bounding box center [1137, 444] width 60 height 11
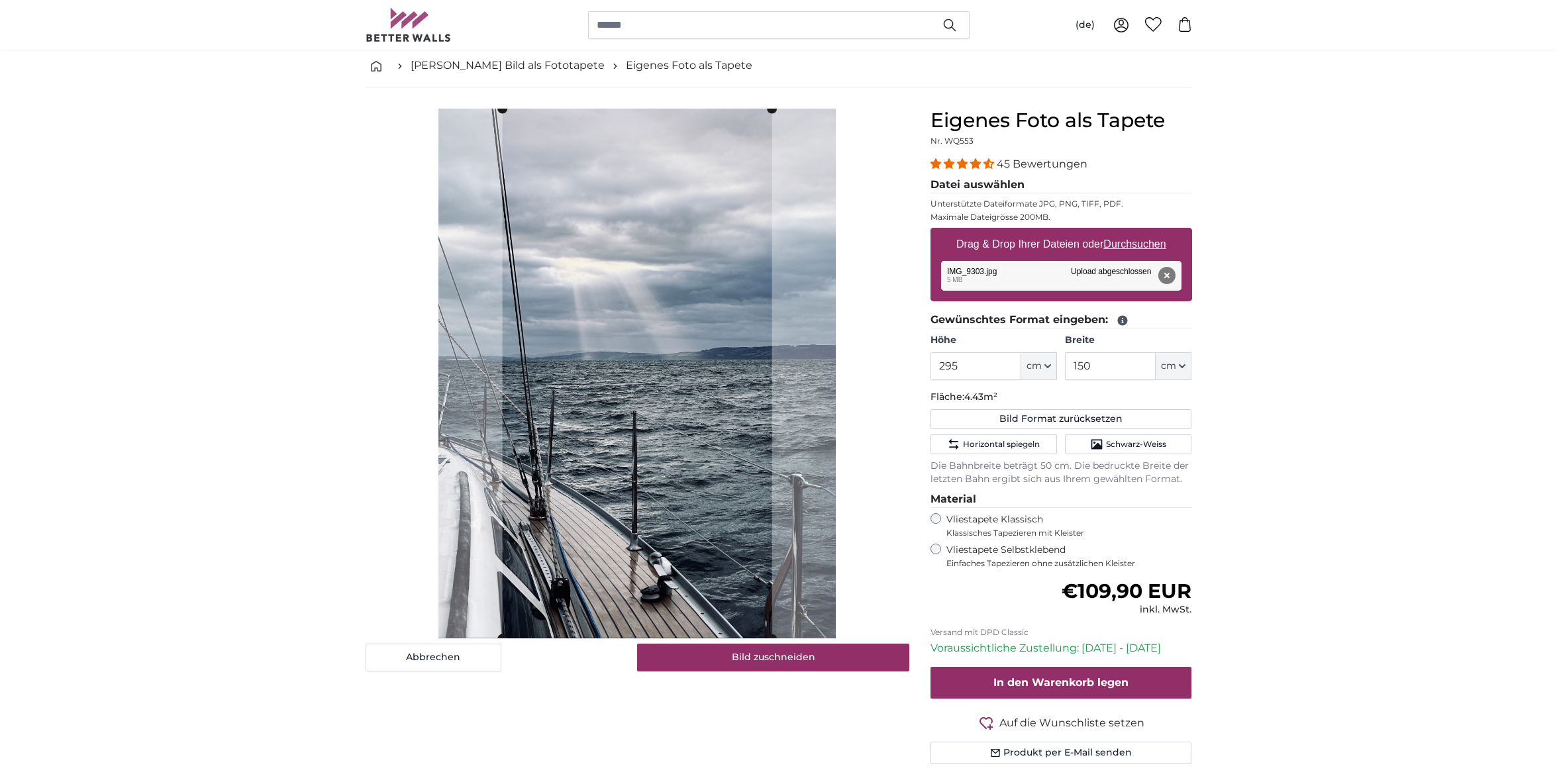
click at [1066, 441] on div "Horizontal spiegeln Schwarz-Weiss" at bounding box center [1061, 445] width 262 height 19
click at [1183, 444] on button "Schwarz-Weiss" at bounding box center [1129, 445] width 127 height 19
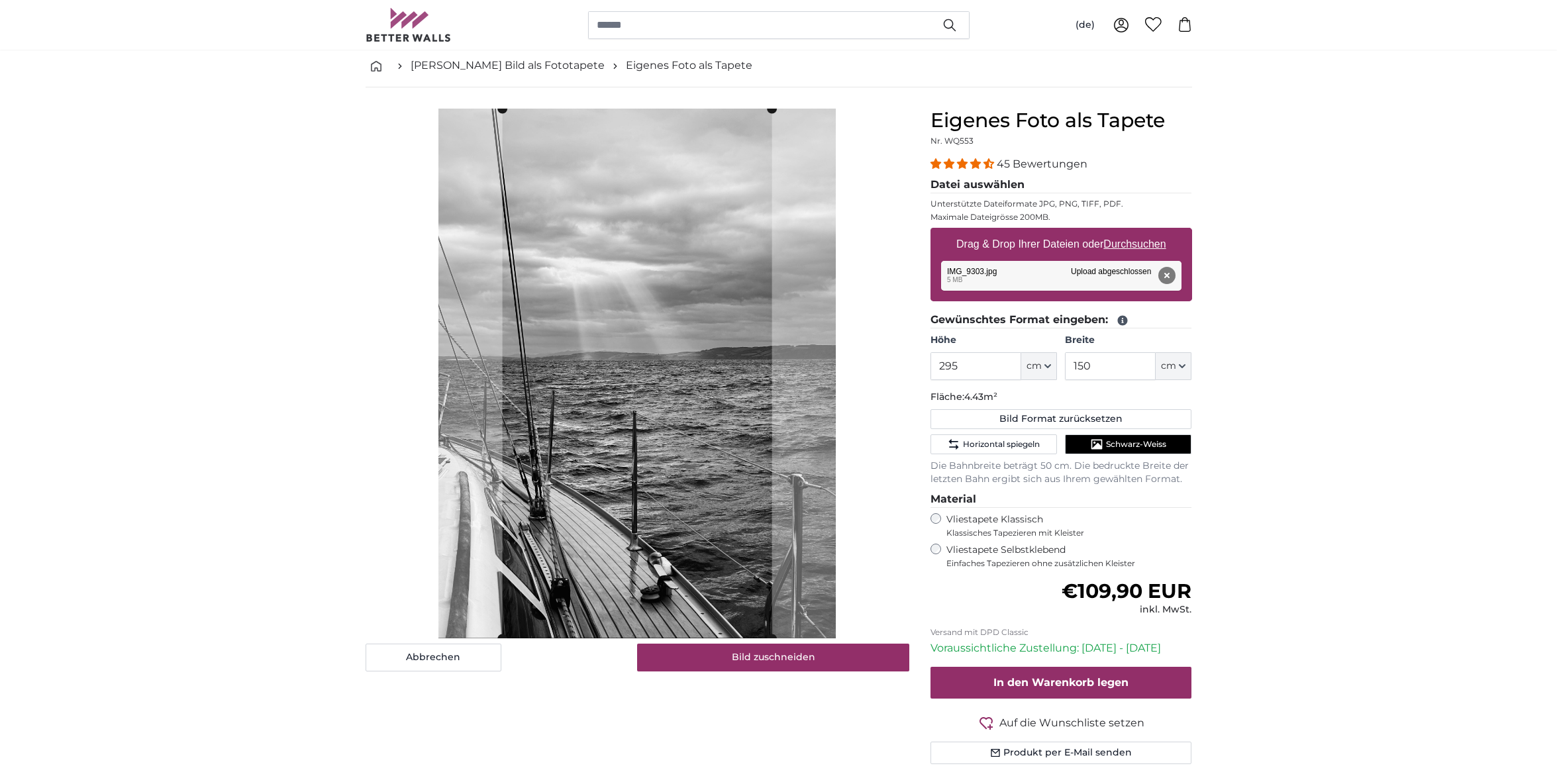
click at [1096, 417] on button "Bild Format zurücksetzen" at bounding box center [1061, 419] width 262 height 19
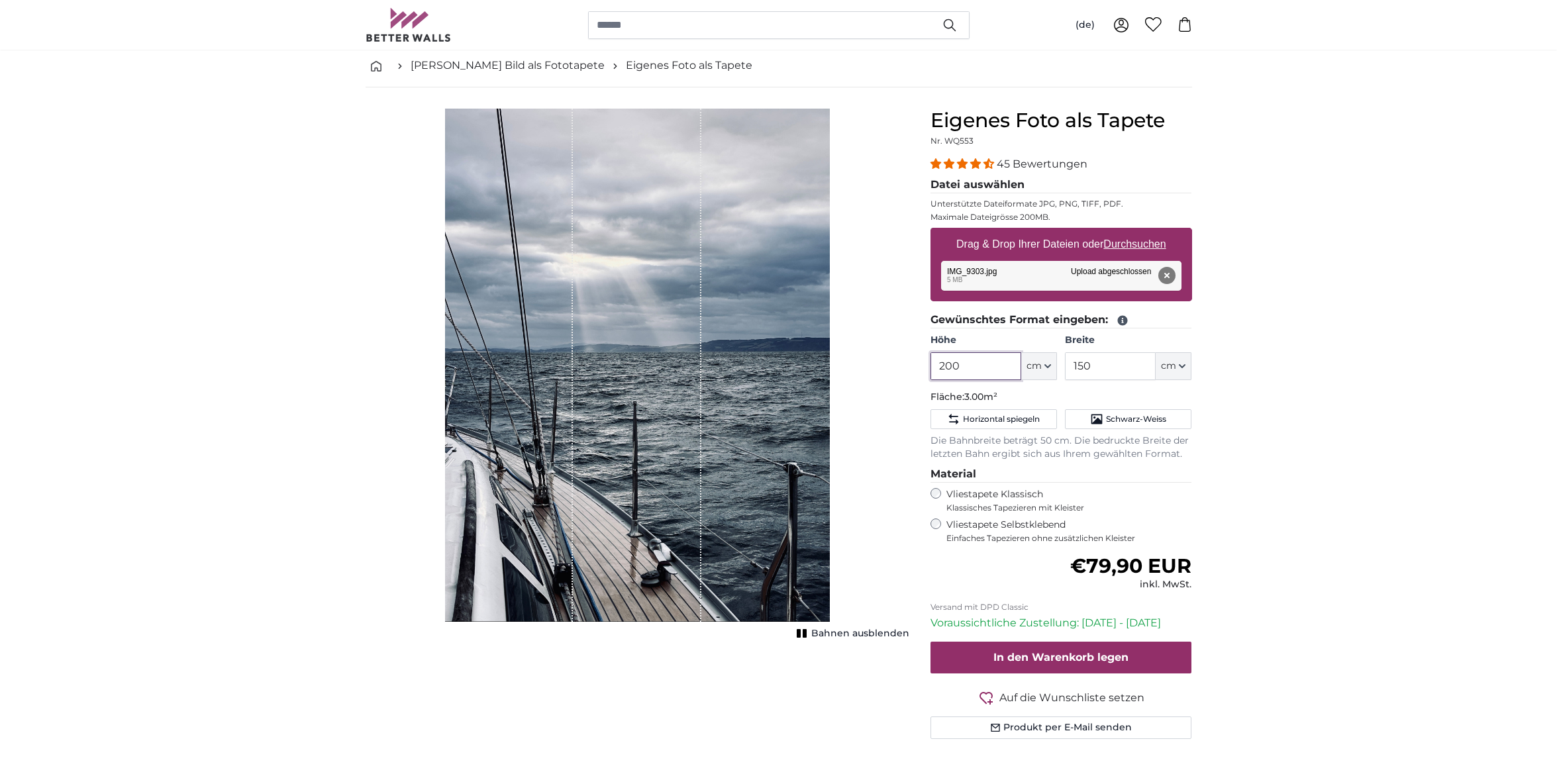
drag, startPoint x: 939, startPoint y: 347, endPoint x: 923, endPoint y: 340, distance: 17.5
click at [930, 352] on input "200" at bounding box center [975, 366] width 91 height 28
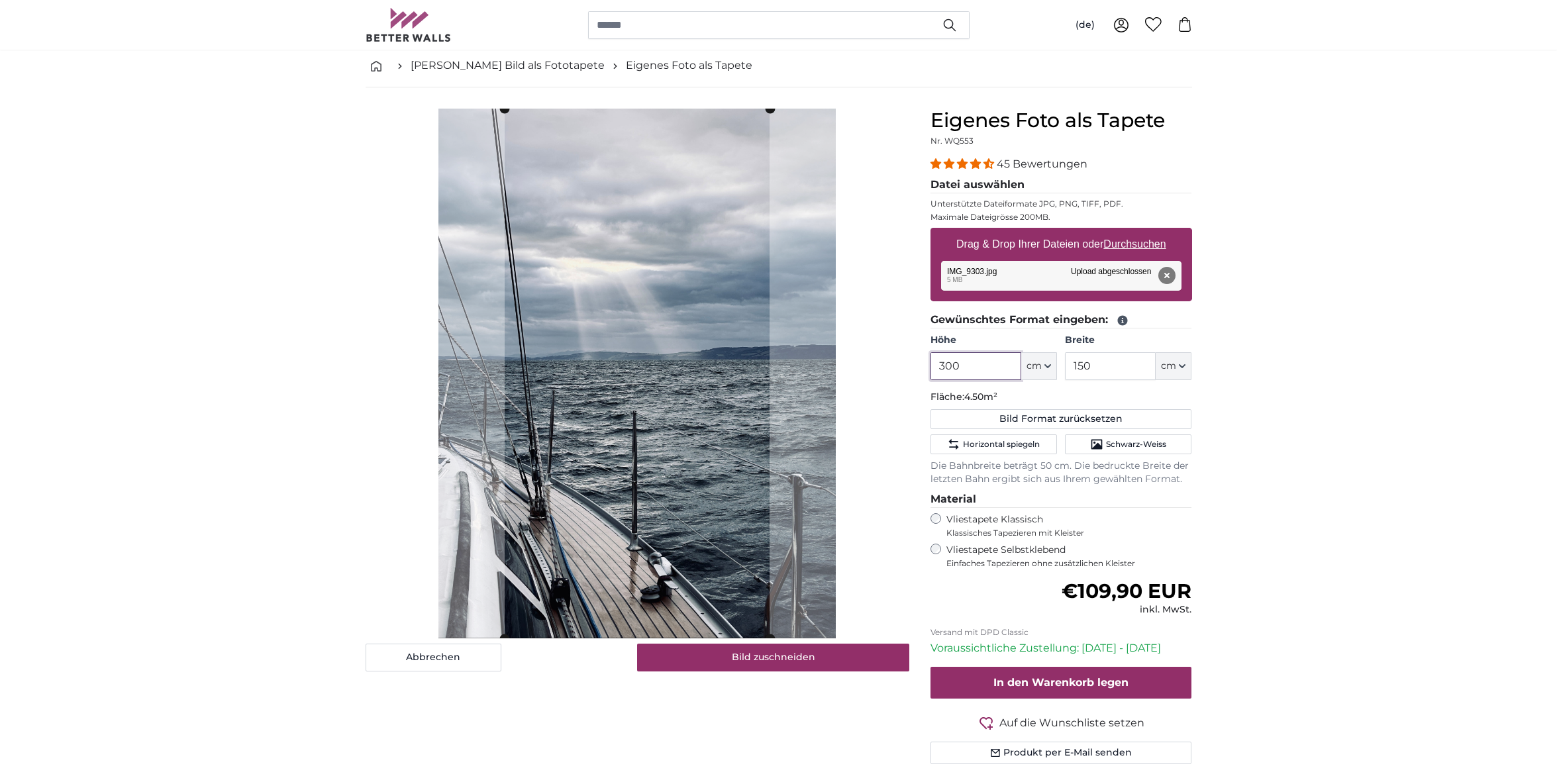
type input "300"
click at [629, 413] on cropper-handle at bounding box center [637, 374] width 265 height 530
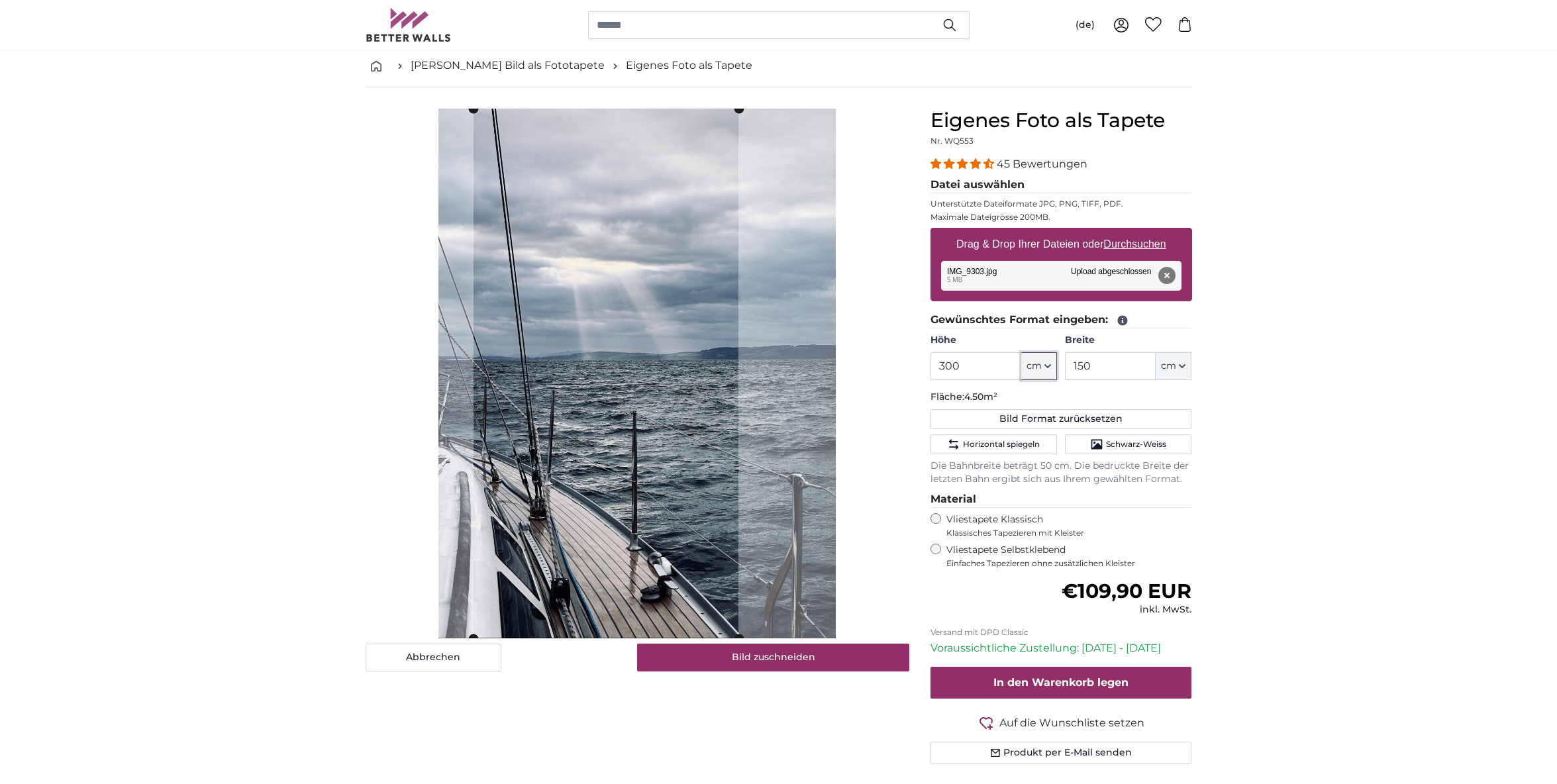
click at [609, 410] on cropper-handle at bounding box center [606, 374] width 265 height 530
click at [736, 657] on button "Bild zuschneiden" at bounding box center [774, 658] width 272 height 28
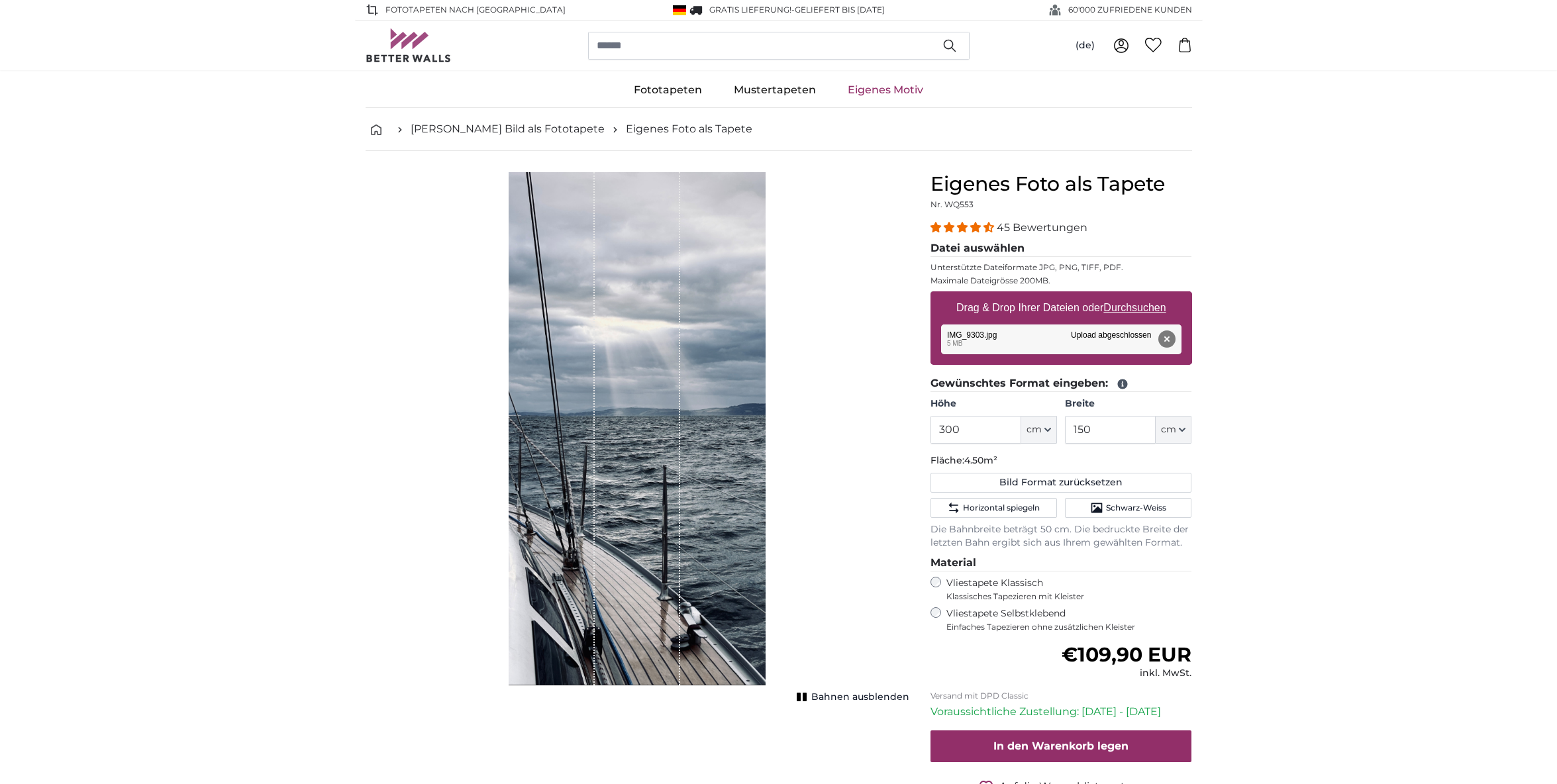
click at [1009, 615] on label "Vliestapete Selbstklebend Einfaches Tapezieren ohne zusätzlichen Kleister" at bounding box center [1069, 620] width 246 height 25
